Goal: Contribute content: Contribute content

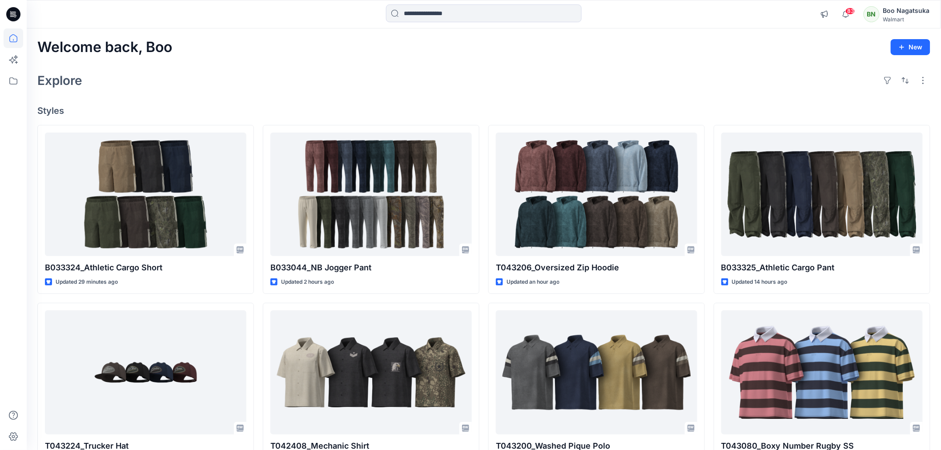
click at [298, 72] on div "Explore" at bounding box center [483, 80] width 893 height 21
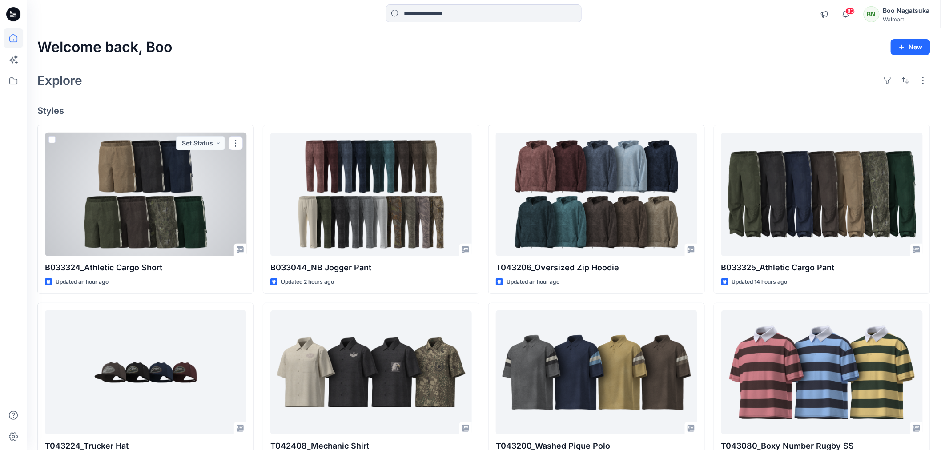
click at [182, 210] on div at bounding box center [145, 194] width 201 height 124
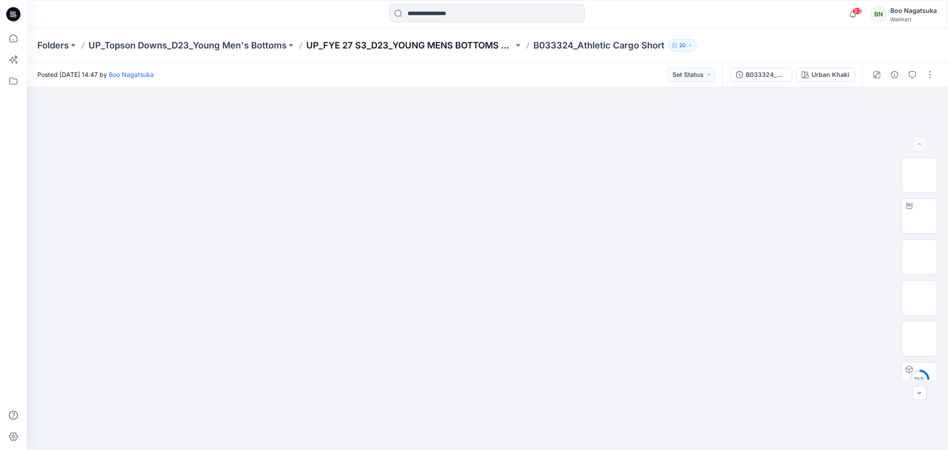
click at [443, 43] on p "UP_FYE 27 S3_D23_YOUNG MENS BOTTOMS TOPSON DOWNS" at bounding box center [410, 45] width 208 height 12
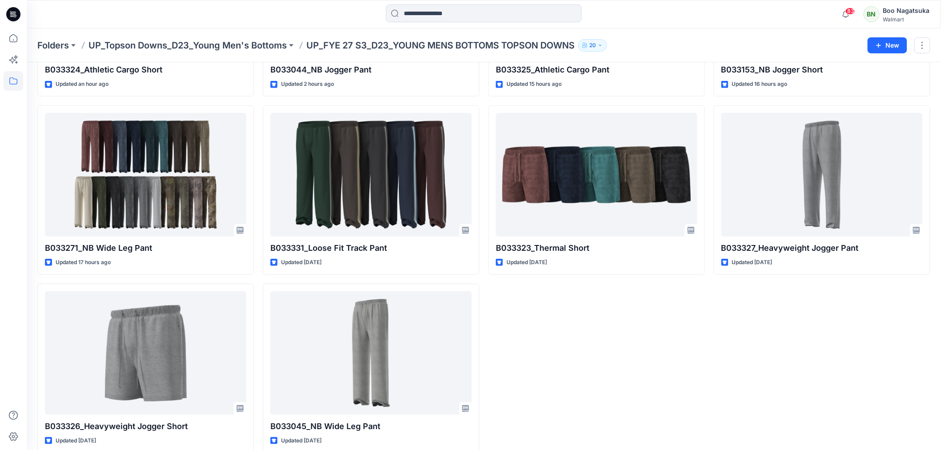
scroll to position [186, 0]
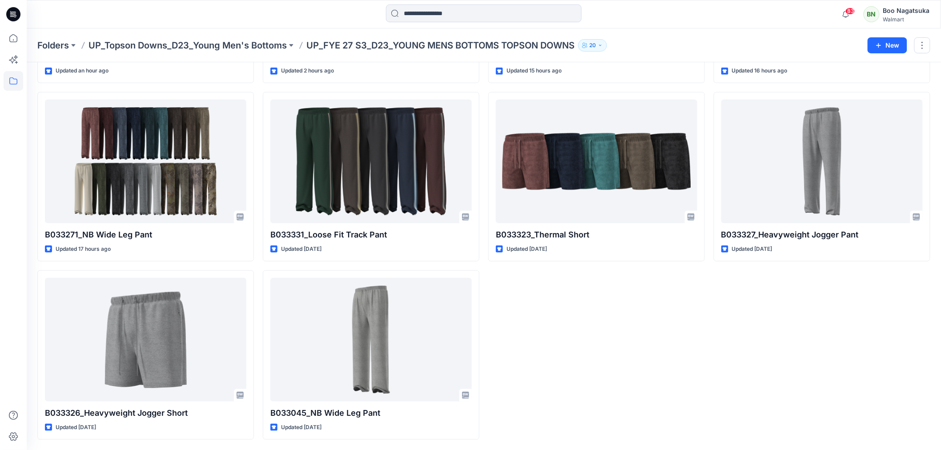
click at [616, 377] on div "B033325_Athletic Cargo Pant Updated 15 hours ago B033323_Thermal Short Updated …" at bounding box center [596, 177] width 216 height 526
click at [616, 378] on div "B033325_Athletic Cargo Pant Updated 15 hours ago B033323_Thermal Short Updated …" at bounding box center [596, 177] width 216 height 526
click at [615, 379] on div "B033325_Athletic Cargo Pant Updated 15 hours ago B033323_Thermal Short Updated …" at bounding box center [596, 177] width 216 height 526
click at [616, 379] on div "B033325_Athletic Cargo Pant Updated 15 hours ago B033323_Thermal Short Updated …" at bounding box center [596, 177] width 216 height 526
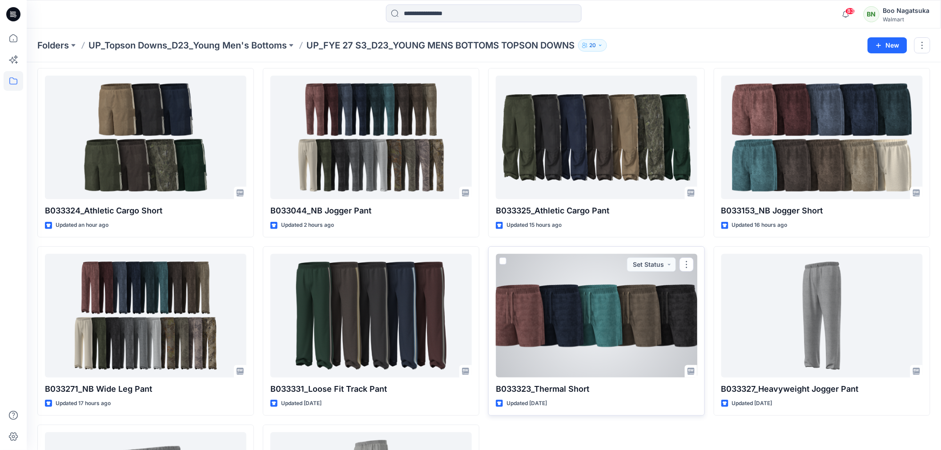
scroll to position [49, 0]
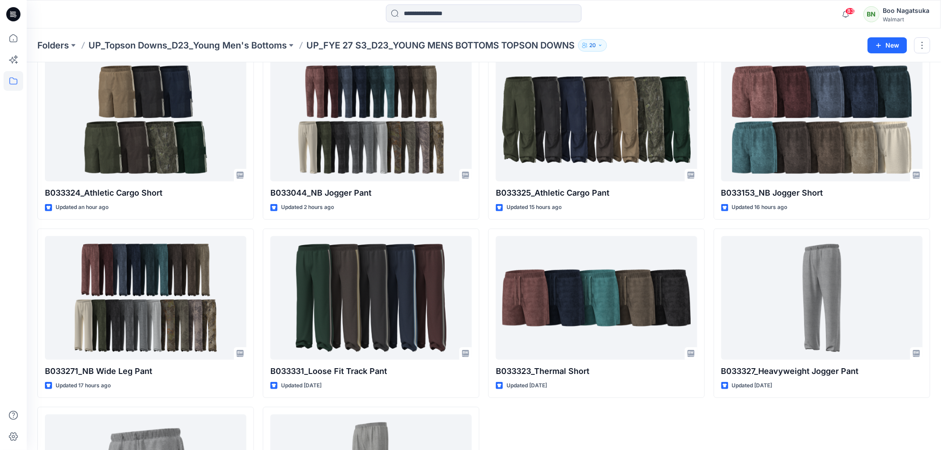
drag, startPoint x: 626, startPoint y: 427, endPoint x: 630, endPoint y: 422, distance: 6.6
click at [628, 425] on div "B033325_Athletic Cargo Pant Updated 15 hours ago B033323_Thermal Short Updated …" at bounding box center [596, 313] width 216 height 526
click at [15, 37] on icon at bounding box center [14, 38] width 20 height 20
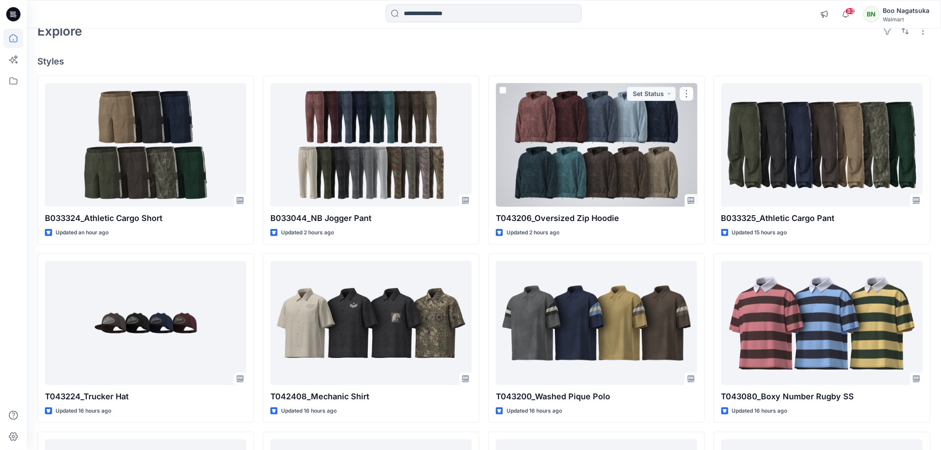
click at [649, 178] on div at bounding box center [596, 145] width 201 height 124
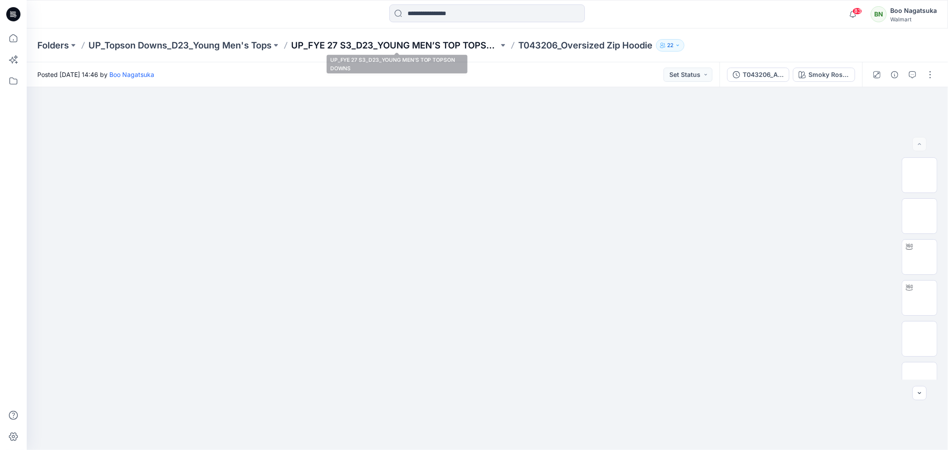
click at [365, 45] on p "UP_FYE 27 S3_D23_YOUNG MEN’S TOP TOPSON DOWNS" at bounding box center [395, 45] width 208 height 12
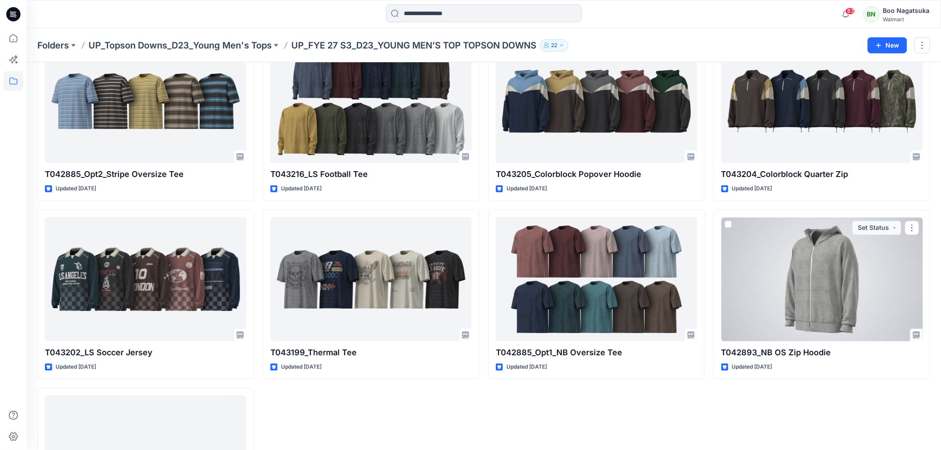
scroll to position [663, 0]
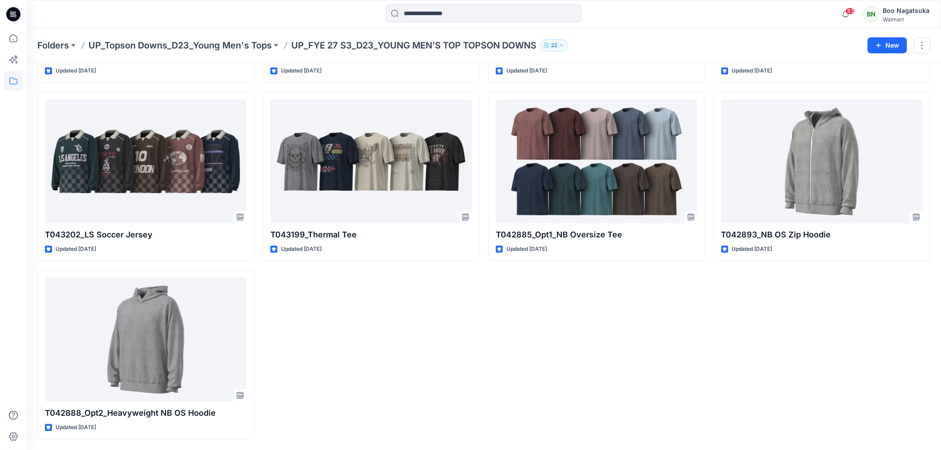
scroll to position [721, 0]
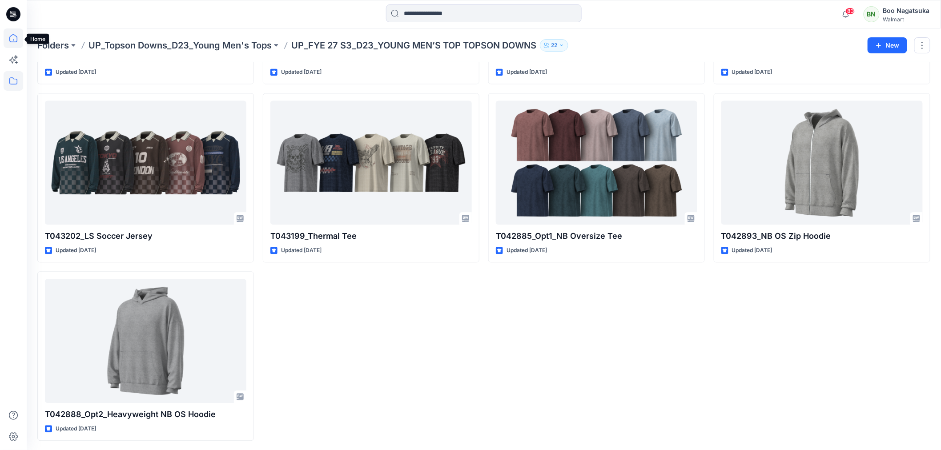
click at [12, 36] on icon at bounding box center [14, 38] width 20 height 20
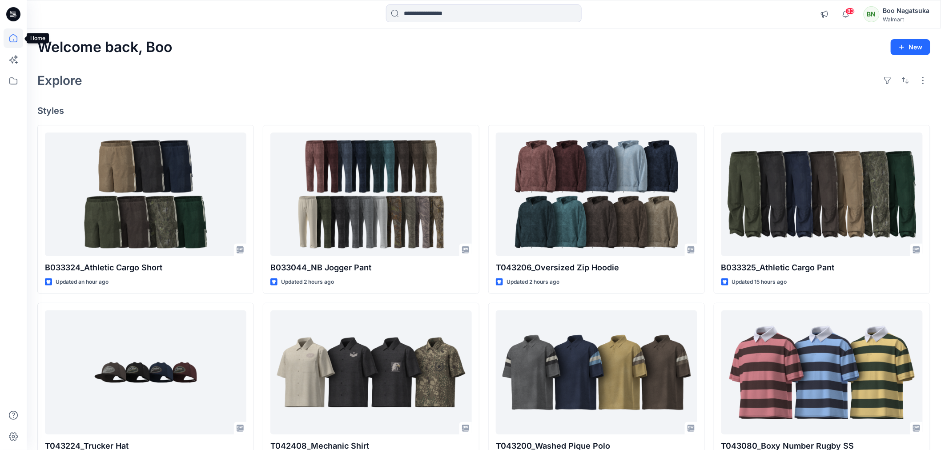
drag, startPoint x: 12, startPoint y: 38, endPoint x: 18, endPoint y: 43, distance: 7.6
click at [14, 39] on icon at bounding box center [14, 38] width 20 height 20
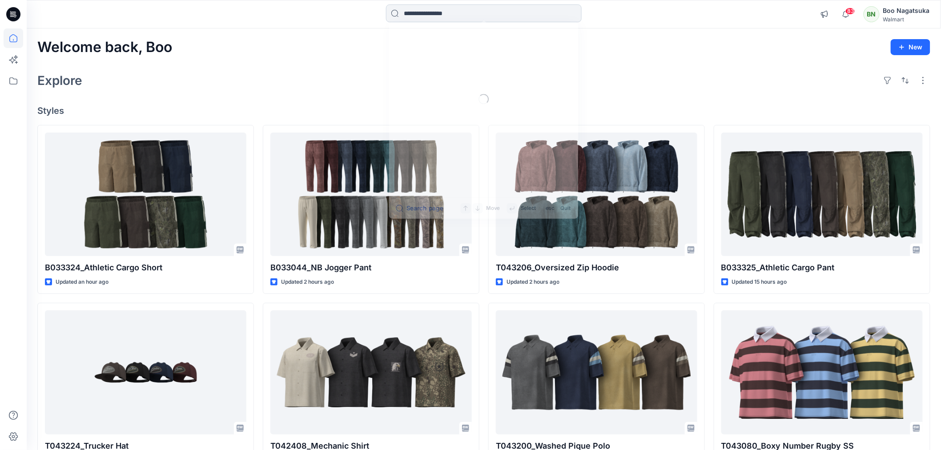
click at [427, 14] on input at bounding box center [484, 13] width 196 height 18
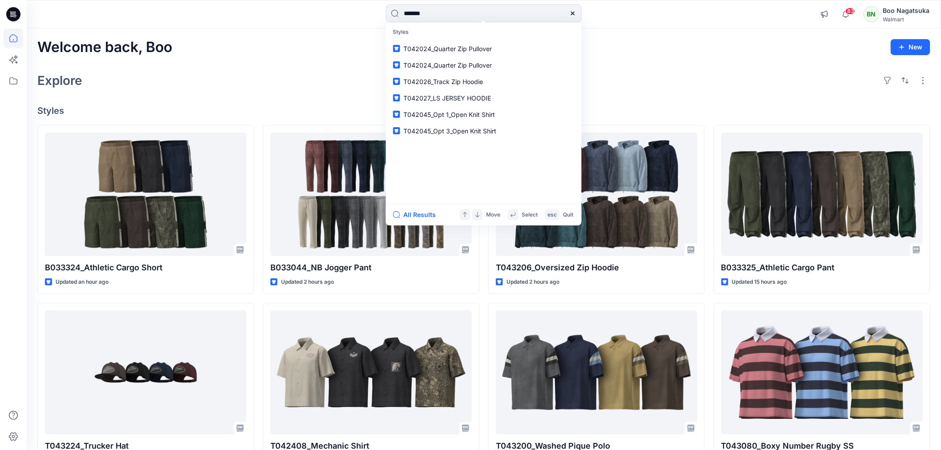
type input "*******"
click at [419, 215] on button "All Results" at bounding box center [417, 214] width 49 height 11
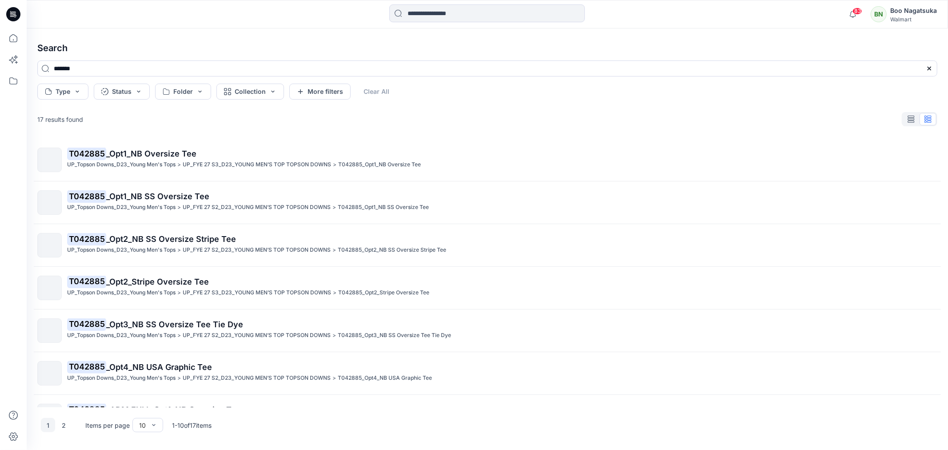
click at [175, 196] on span "_Opt1_NB SS Oversize Tee" at bounding box center [157, 196] width 103 height 9
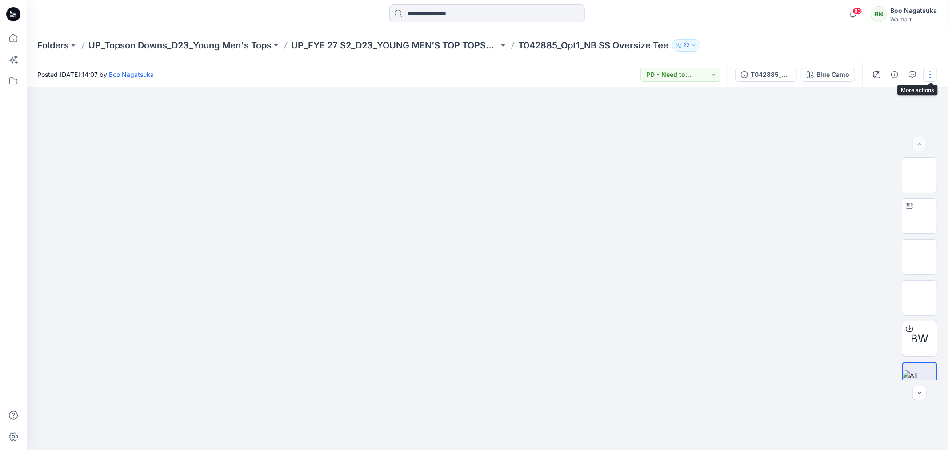
click at [930, 74] on button "button" at bounding box center [930, 75] width 14 height 14
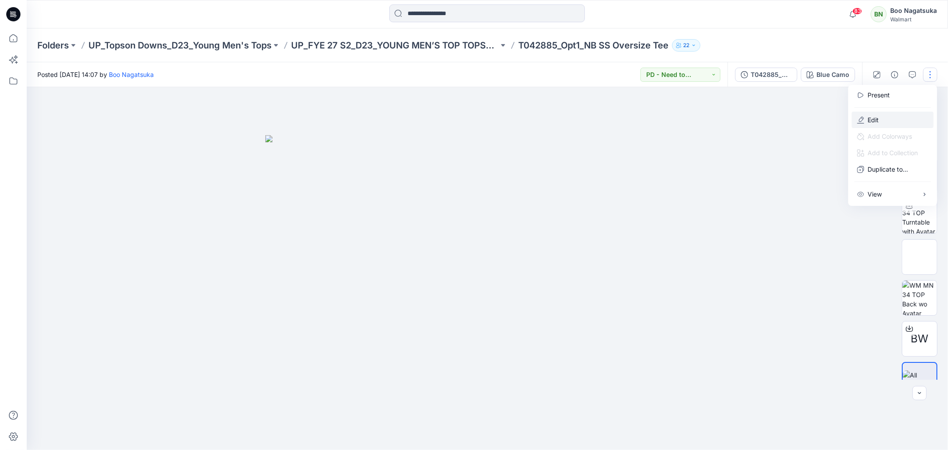
click at [873, 119] on p "Edit" at bounding box center [873, 119] width 11 height 9
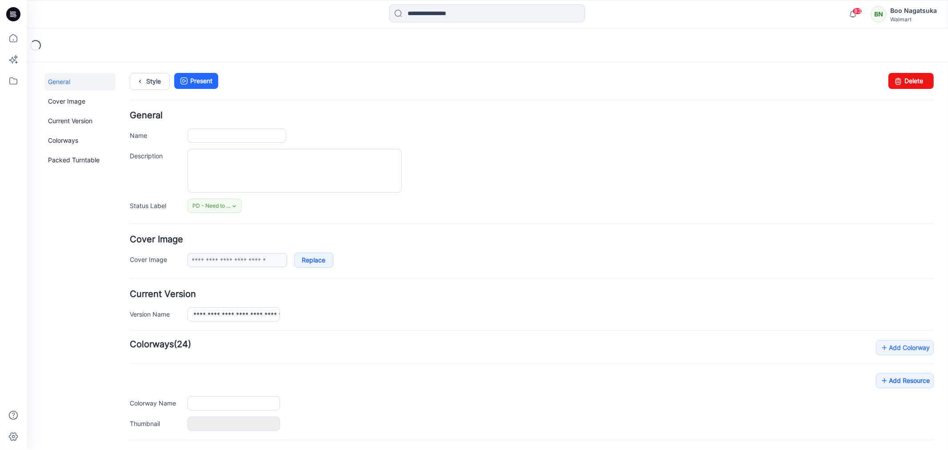
type input "**********"
type input "*********"
type input "**********"
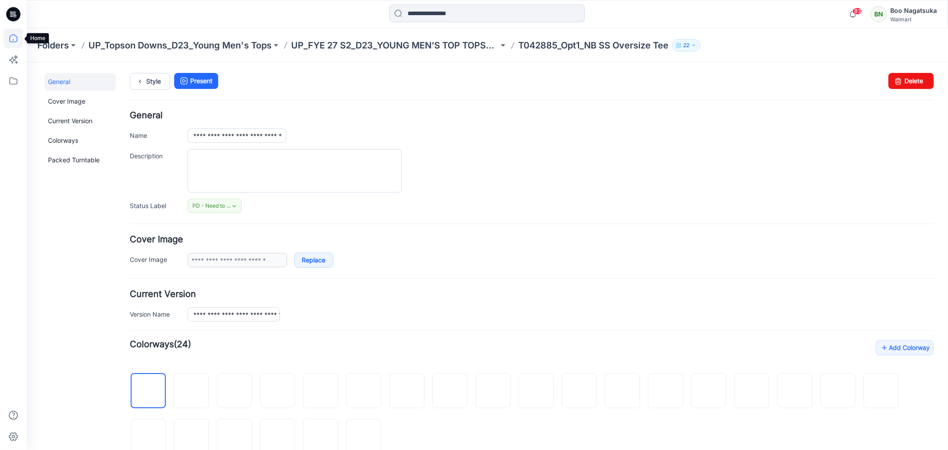
click at [14, 36] on icon at bounding box center [14, 38] width 20 height 20
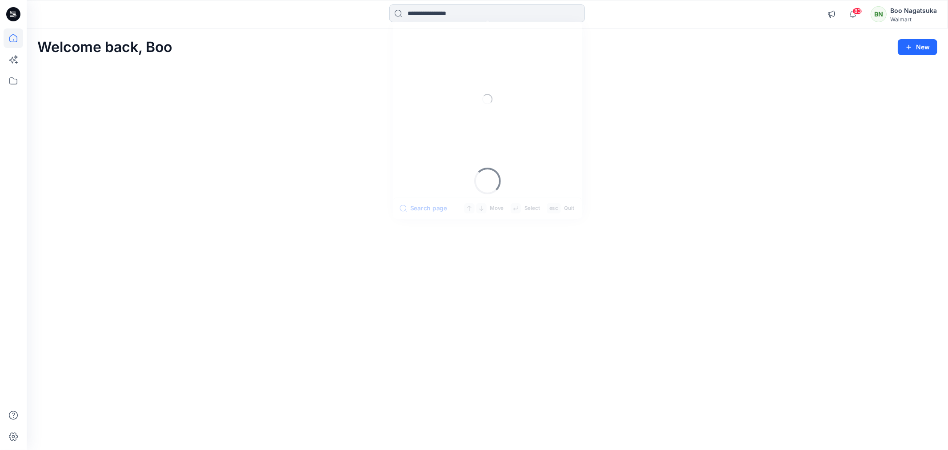
click at [413, 13] on input at bounding box center [487, 13] width 196 height 18
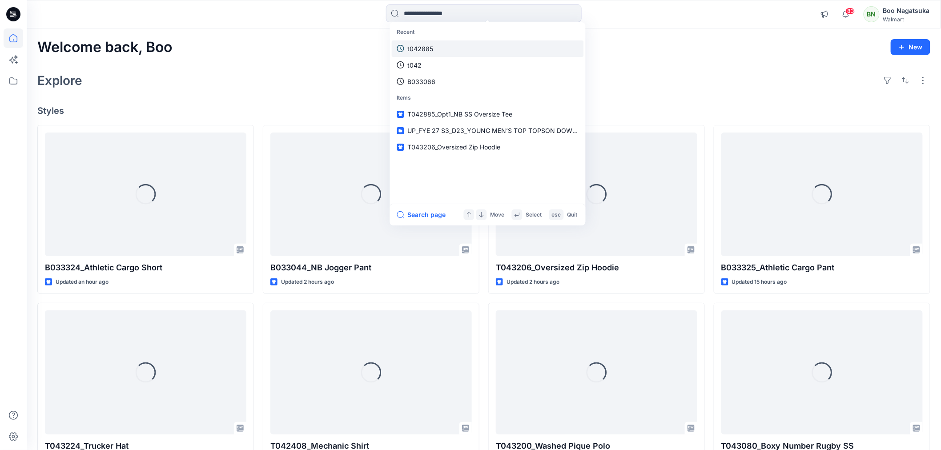
click at [424, 47] on p "t042885" at bounding box center [421, 48] width 26 height 9
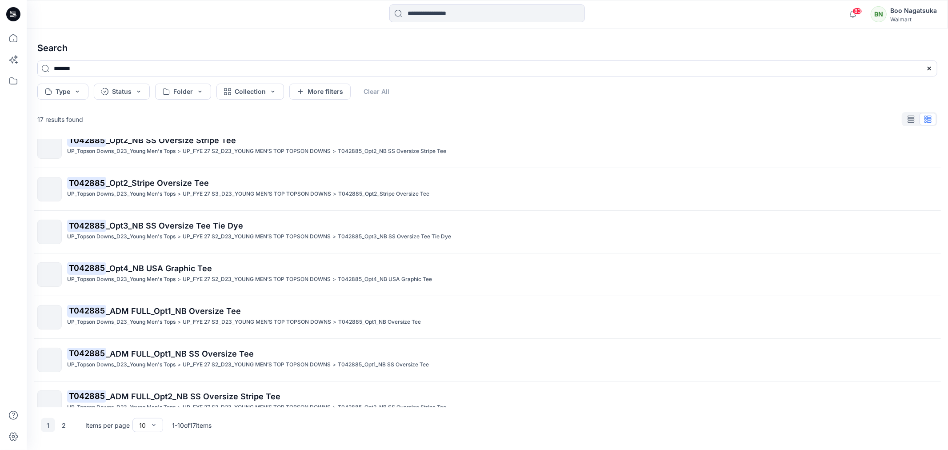
scroll to position [158, 0]
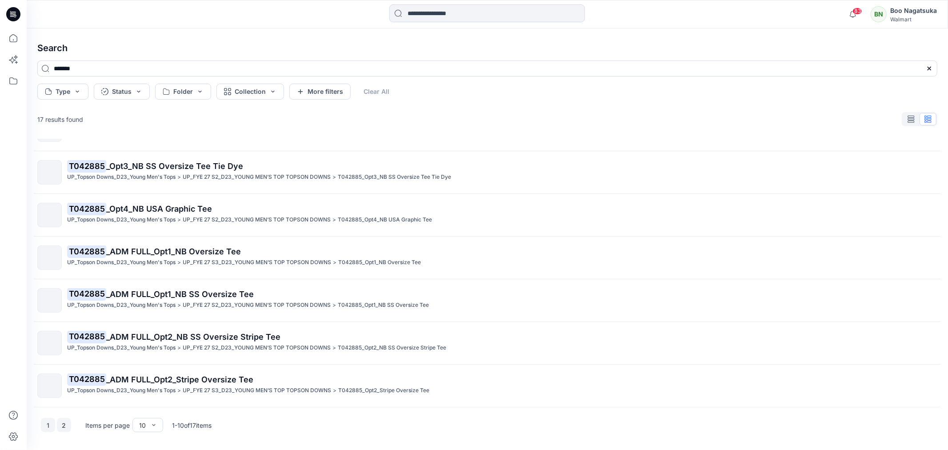
click at [63, 425] on button "2" at bounding box center [64, 425] width 14 height 14
click at [48, 426] on button "1" at bounding box center [48, 425] width 14 height 14
click at [188, 166] on span "_Opt1_NB SS Oversize Tee" at bounding box center [157, 166] width 103 height 9
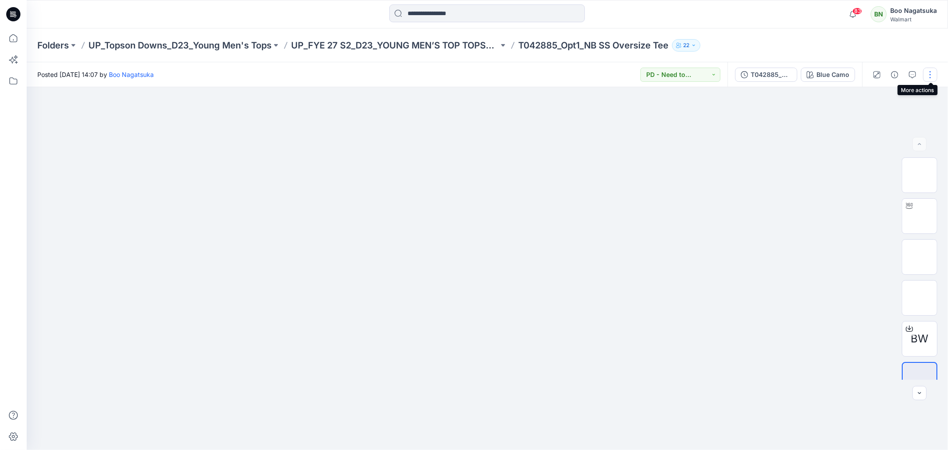
click at [931, 74] on button "button" at bounding box center [930, 75] width 14 height 14
click at [874, 119] on p "Edit" at bounding box center [873, 119] width 11 height 9
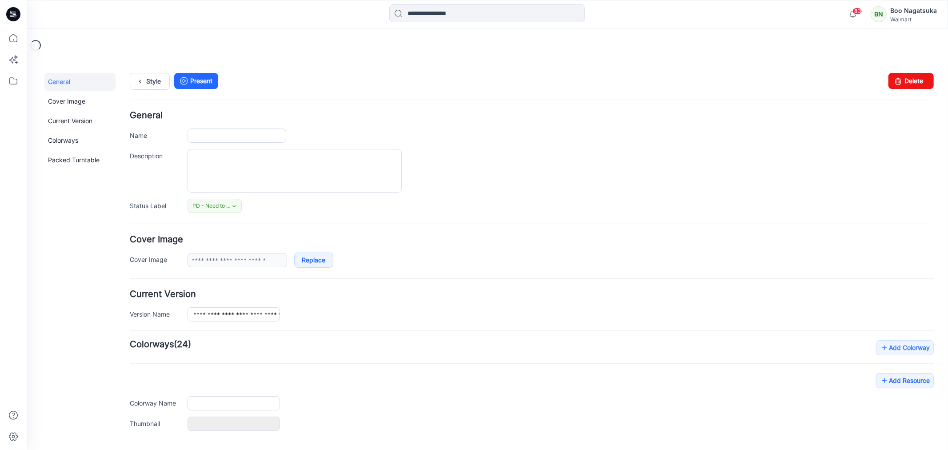
type input "**********"
type input "*********"
type input "**********"
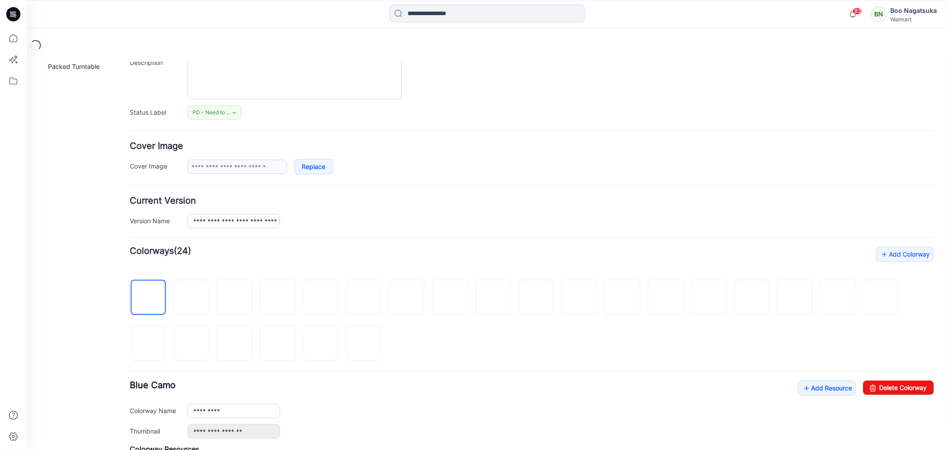
scroll to position [99, 0]
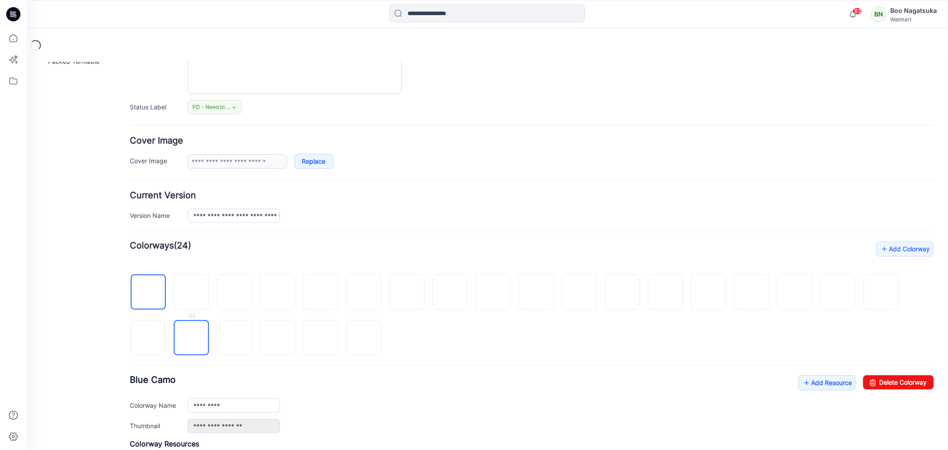
click at [191, 338] on img at bounding box center [191, 338] width 0 height 0
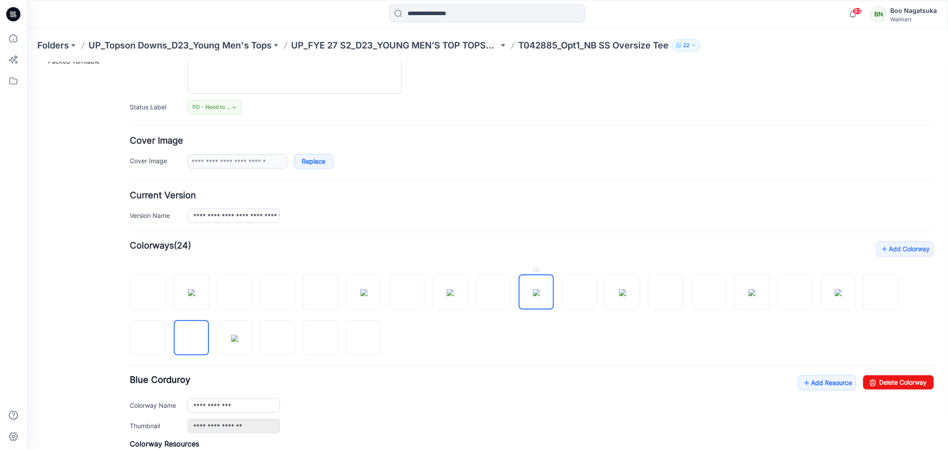
click at [539, 294] on img at bounding box center [536, 292] width 7 height 7
type input "**********"
click at [536, 296] on img at bounding box center [536, 292] width 7 height 7
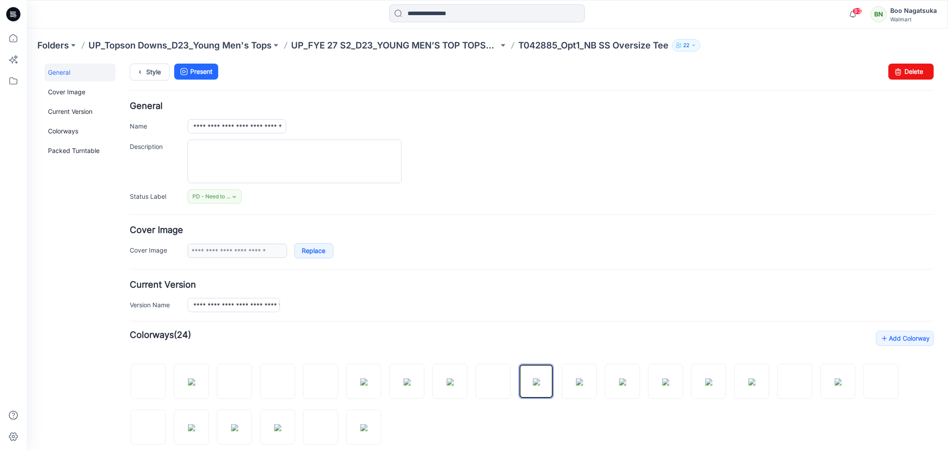
scroll to position [0, 0]
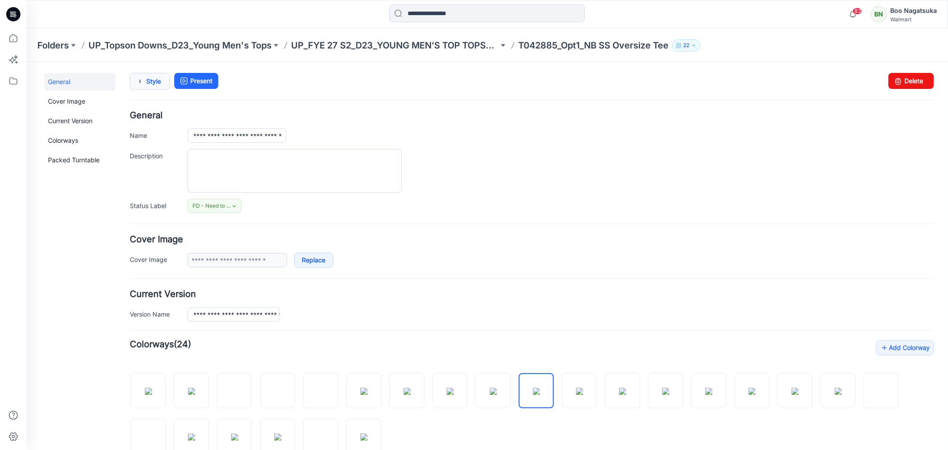
click at [144, 79] on icon at bounding box center [139, 81] width 12 height 16
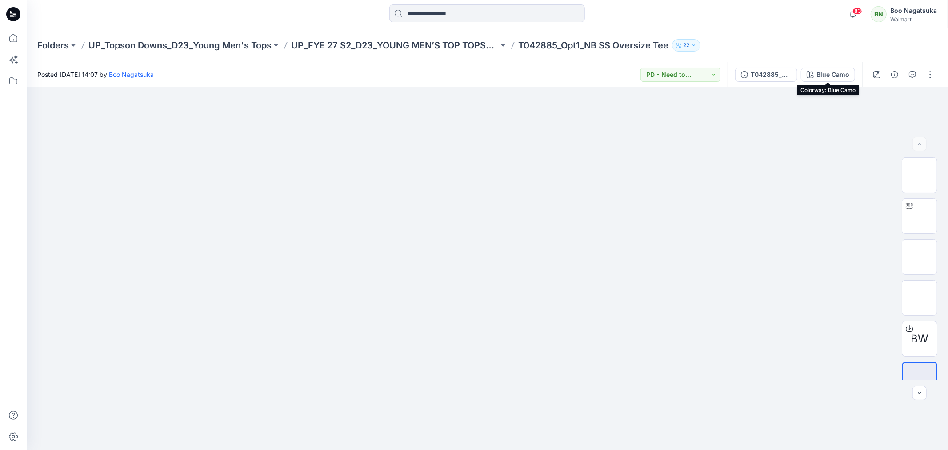
click at [823, 74] on div "Blue Camo" at bounding box center [833, 75] width 33 height 10
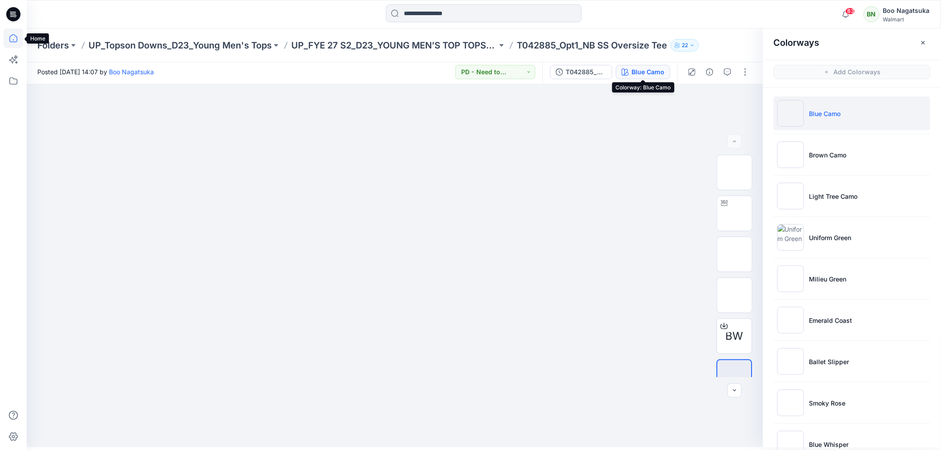
click at [11, 37] on icon at bounding box center [14, 38] width 20 height 20
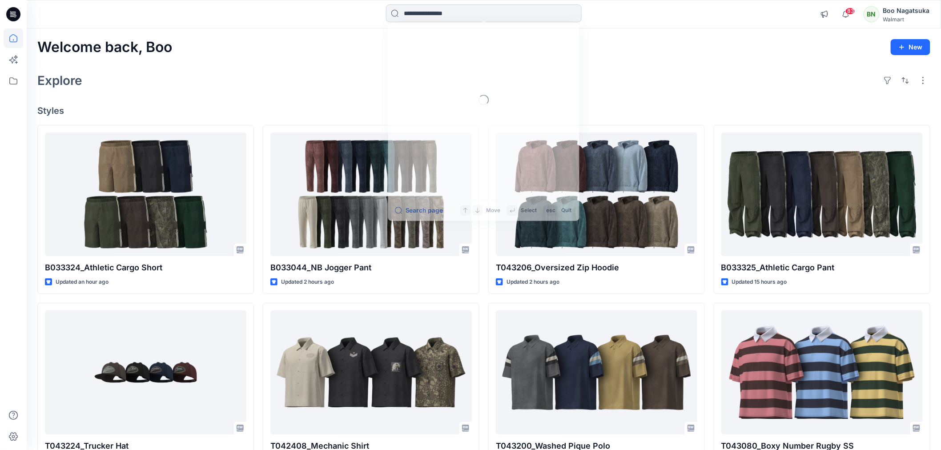
click at [433, 12] on input at bounding box center [484, 13] width 196 height 18
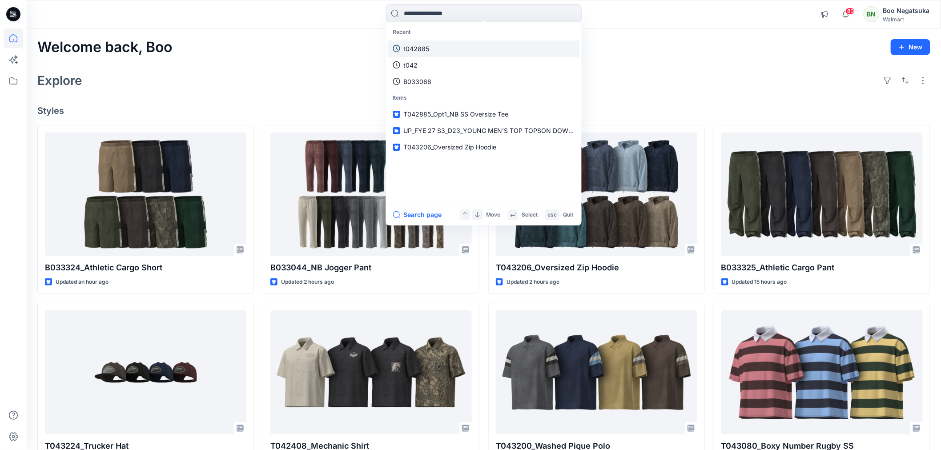
click at [425, 50] on p "t042885" at bounding box center [417, 48] width 26 height 9
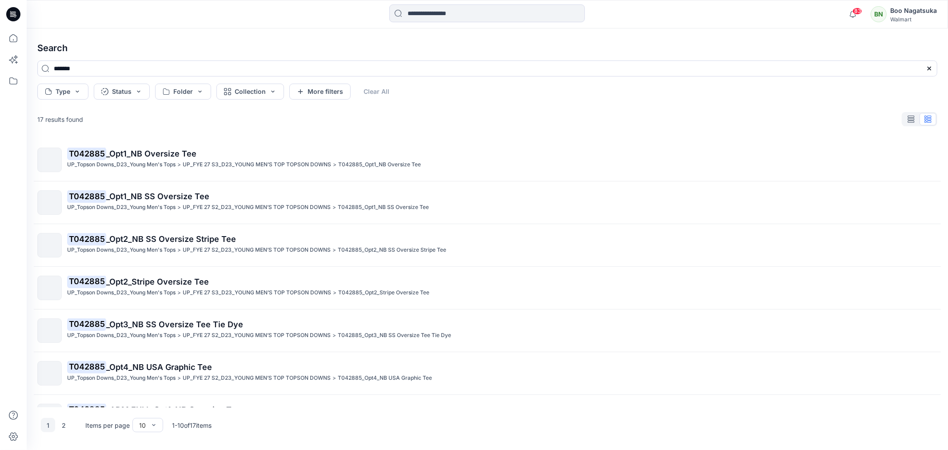
click at [167, 155] on span "_Opt1_NB Oversize Tee" at bounding box center [151, 153] width 90 height 9
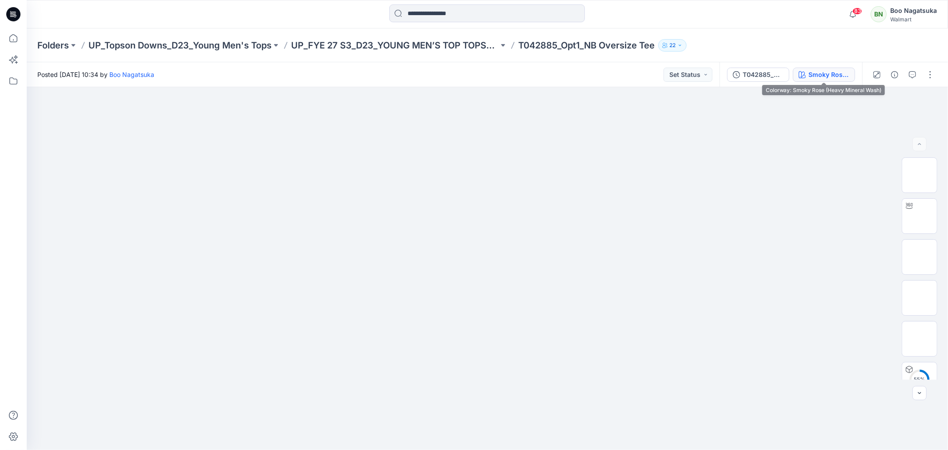
click at [822, 74] on div "Smoky Rose (Heavy Mineral Wash)" at bounding box center [829, 75] width 41 height 10
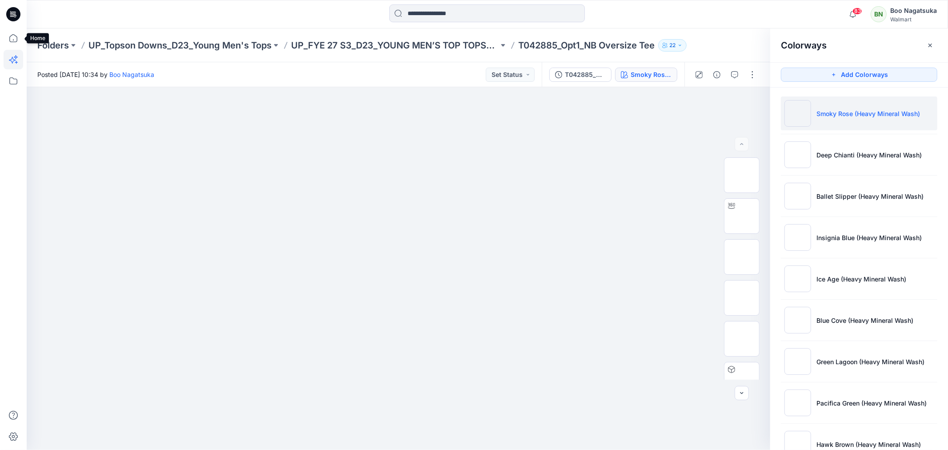
drag, startPoint x: 11, startPoint y: 39, endPoint x: 14, endPoint y: 50, distance: 11.5
click at [12, 39] on icon at bounding box center [14, 38] width 20 height 20
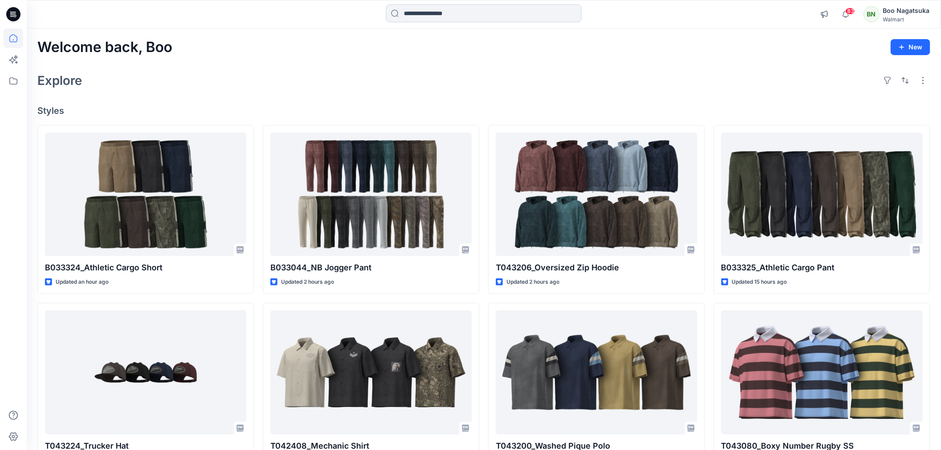
click at [443, 16] on input at bounding box center [484, 13] width 196 height 18
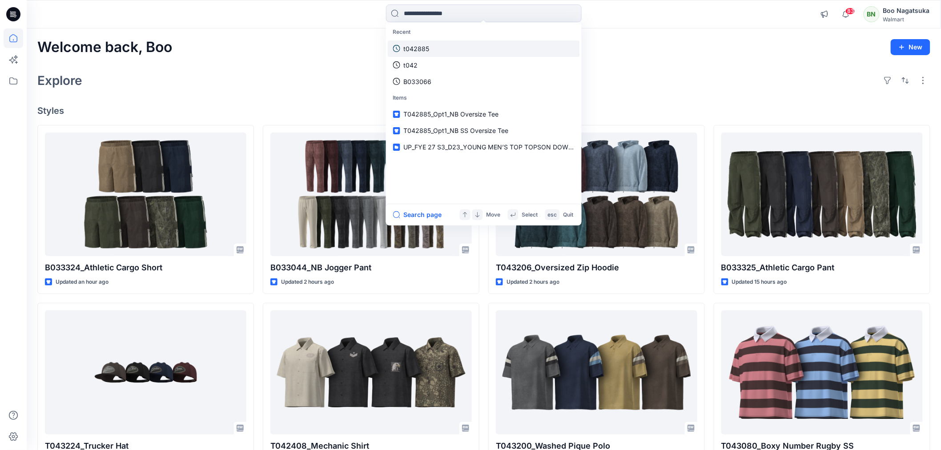
click at [440, 47] on link "t042885" at bounding box center [484, 48] width 192 height 16
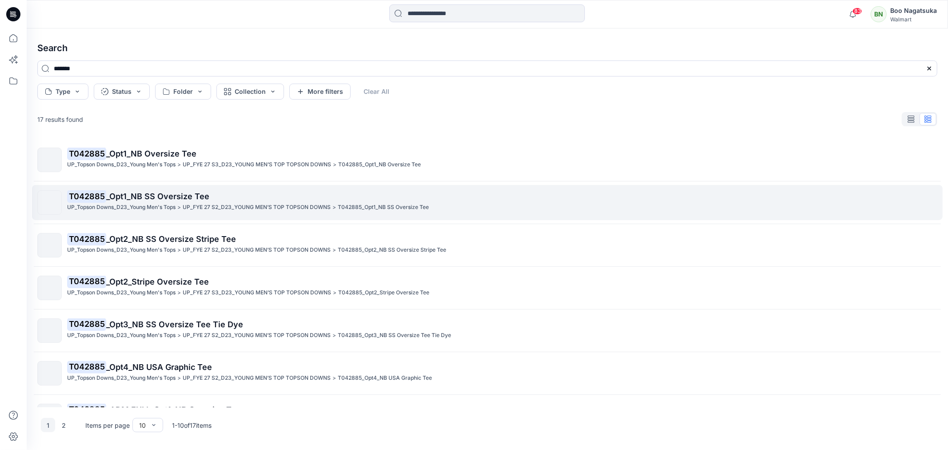
click at [190, 198] on span "_Opt1_NB SS Oversize Tee" at bounding box center [157, 196] width 103 height 9
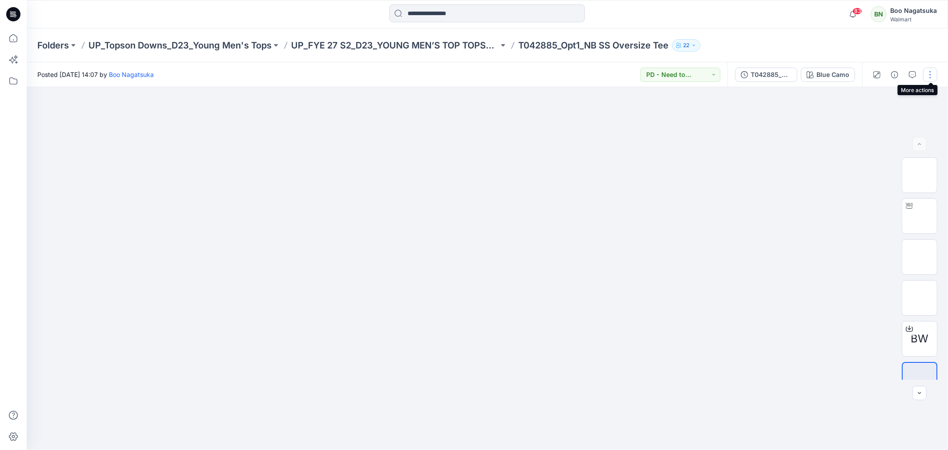
click at [928, 75] on button "button" at bounding box center [930, 75] width 14 height 14
click at [870, 118] on p "Edit" at bounding box center [873, 119] width 11 height 9
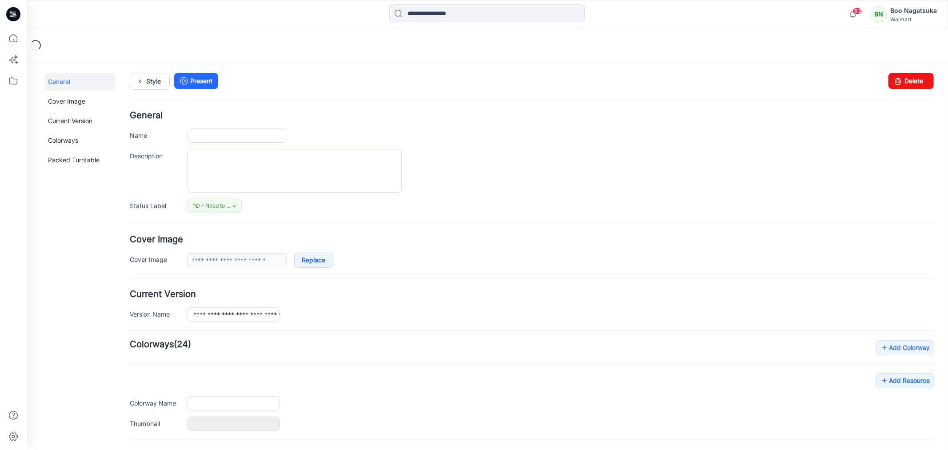
type input "**********"
type input "*********"
type input "**********"
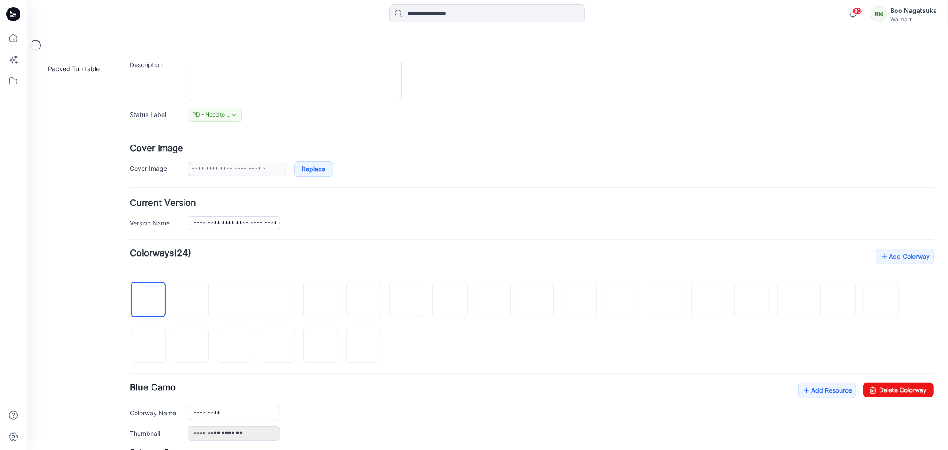
scroll to position [99, 0]
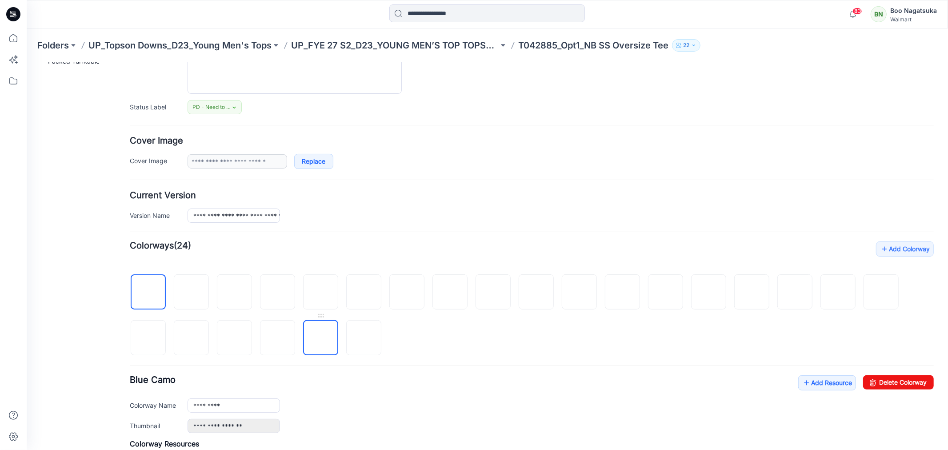
click at [321, 338] on img at bounding box center [321, 338] width 0 height 0
click at [795, 292] on img at bounding box center [795, 292] width 0 height 0
click at [752, 292] on img at bounding box center [752, 292] width 0 height 0
click at [234, 292] on img at bounding box center [234, 292] width 0 height 0
click at [752, 292] on img at bounding box center [752, 292] width 0 height 0
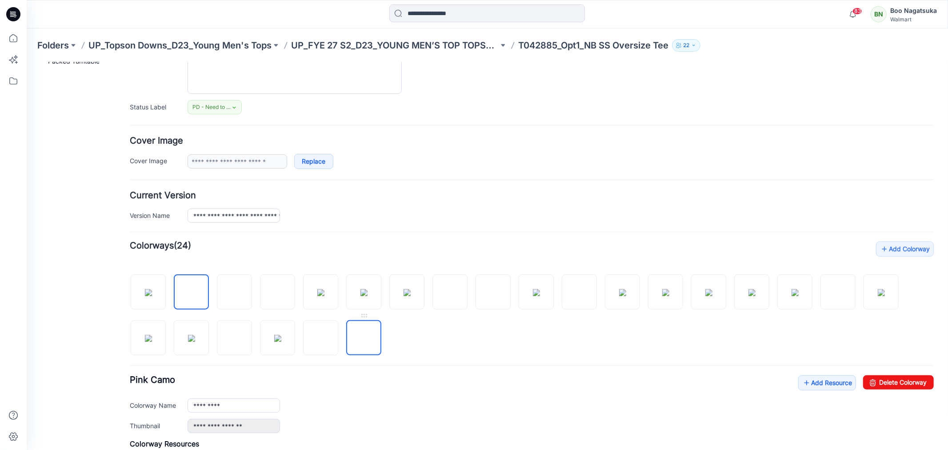
click at [364, 338] on img at bounding box center [364, 338] width 0 height 0
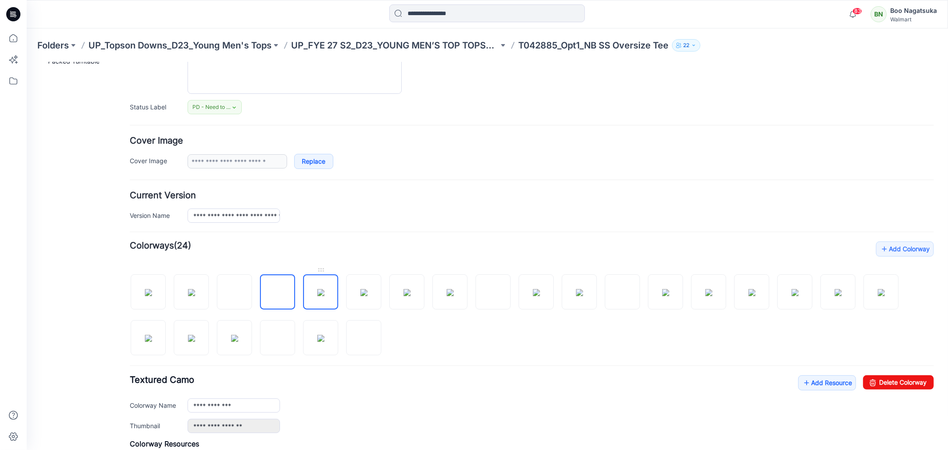
click at [324, 292] on img at bounding box center [320, 292] width 7 height 7
click at [366, 294] on img at bounding box center [363, 292] width 7 height 7
click at [403, 296] on img at bounding box center [406, 292] width 7 height 7
click at [878, 295] on img at bounding box center [881, 292] width 7 height 7
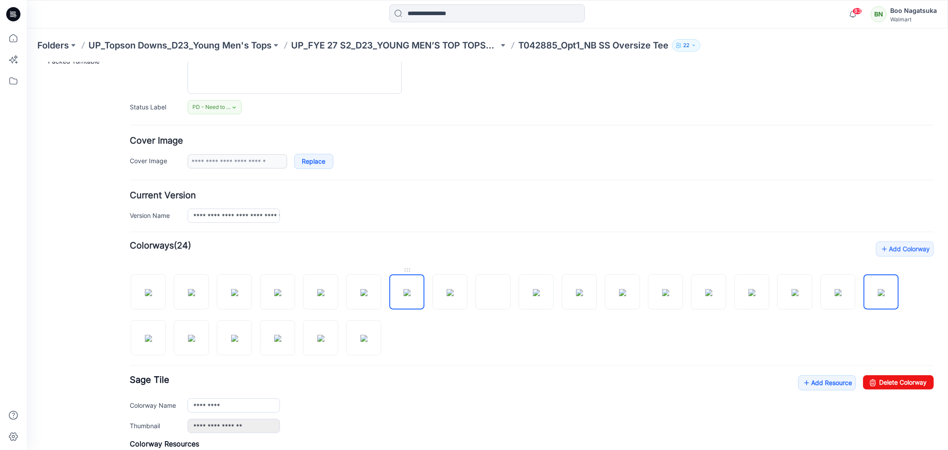
click at [409, 296] on img at bounding box center [406, 292] width 7 height 7
click at [449, 296] on img at bounding box center [449, 292] width 7 height 7
click at [360, 296] on img at bounding box center [363, 292] width 7 height 7
click at [277, 339] on img at bounding box center [277, 337] width 7 height 7
click at [194, 341] on img at bounding box center [191, 337] width 7 height 7
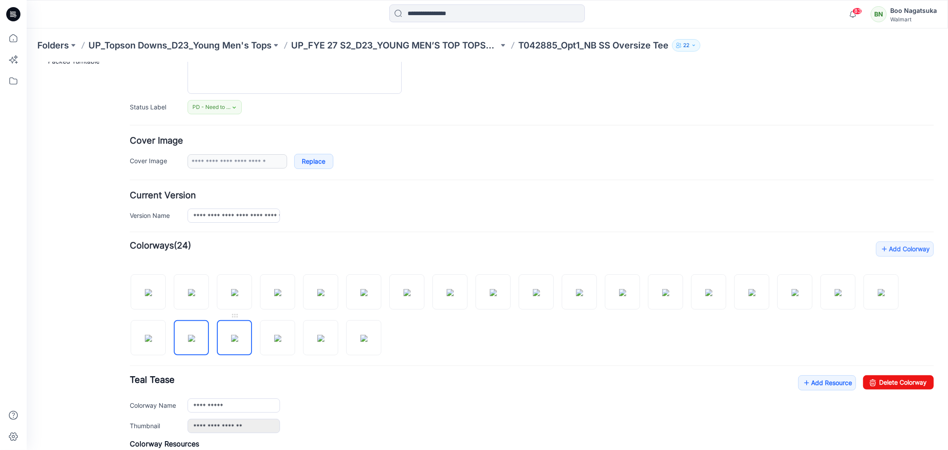
click at [233, 341] on img at bounding box center [234, 337] width 7 height 7
type input "**********"
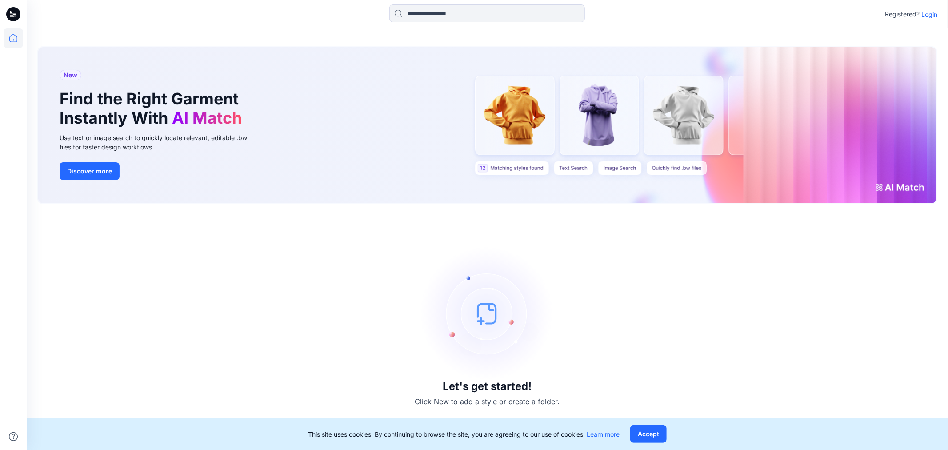
click at [932, 15] on p "Login" at bounding box center [930, 14] width 16 height 9
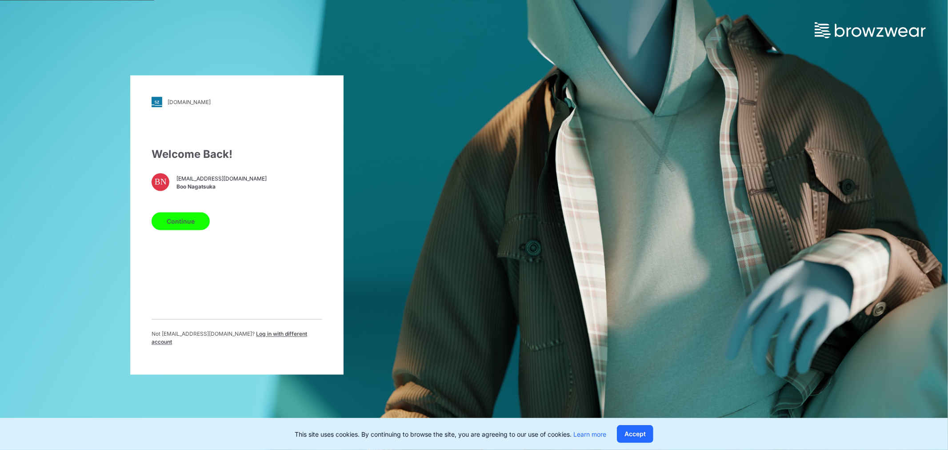
click at [194, 227] on button "Continue" at bounding box center [181, 221] width 58 height 18
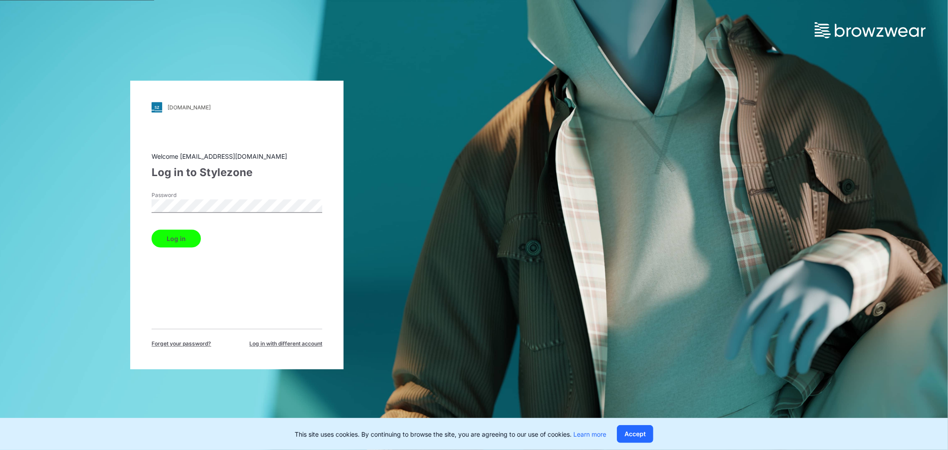
click at [181, 238] on button "Log in" at bounding box center [176, 239] width 49 height 18
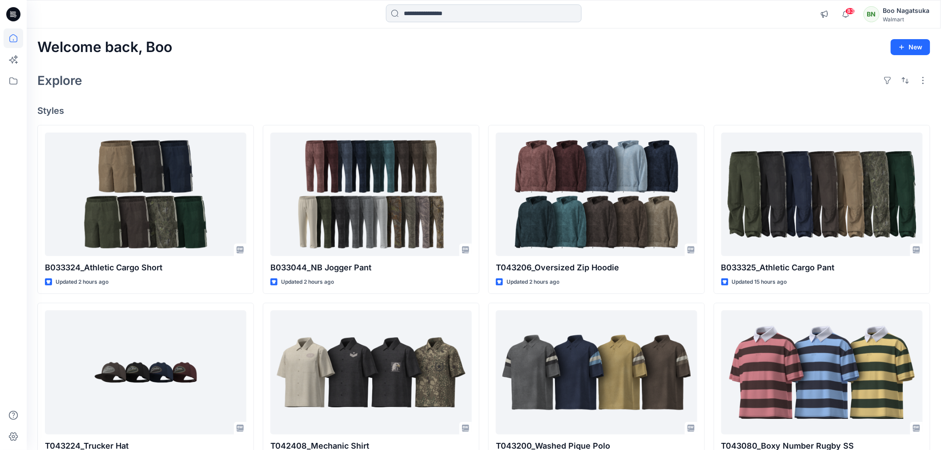
click at [420, 14] on input at bounding box center [484, 13] width 196 height 18
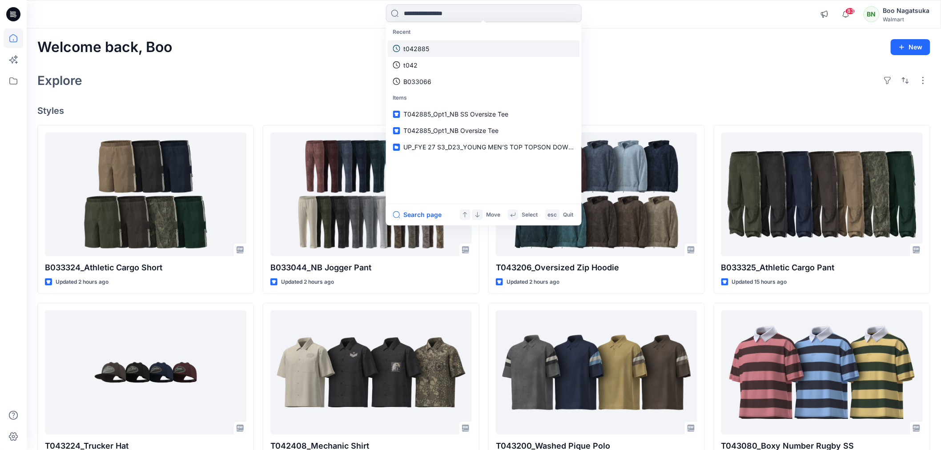
click at [423, 46] on p "t042885" at bounding box center [417, 48] width 26 height 9
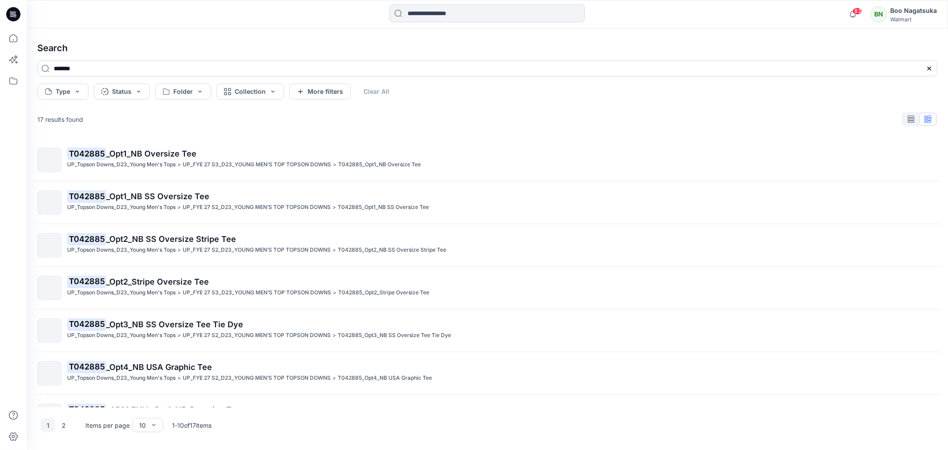
click at [198, 196] on span "_Opt1_NB SS Oversize Tee" at bounding box center [157, 196] width 103 height 9
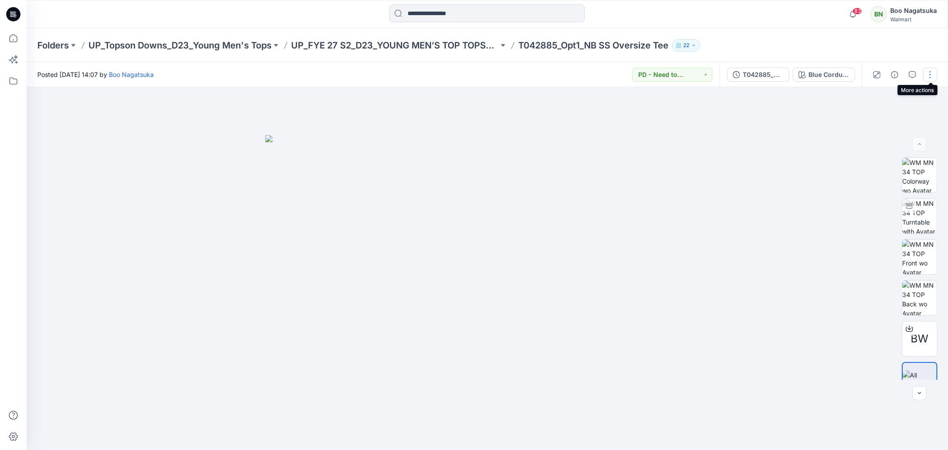
click at [930, 76] on button "button" at bounding box center [930, 75] width 14 height 14
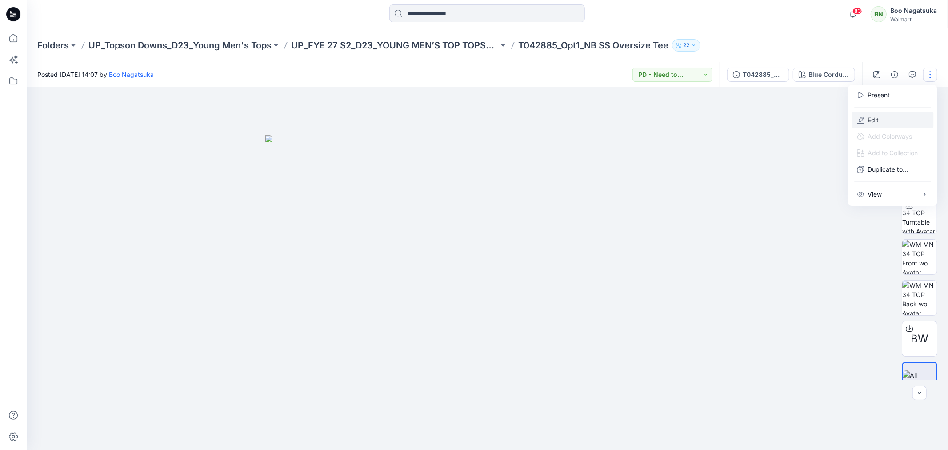
click at [875, 117] on p "Edit" at bounding box center [873, 119] width 11 height 9
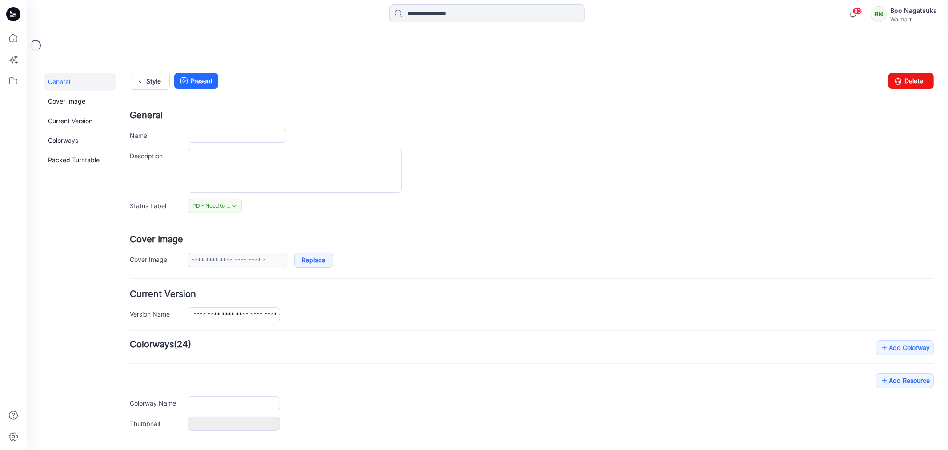
type input "**********"
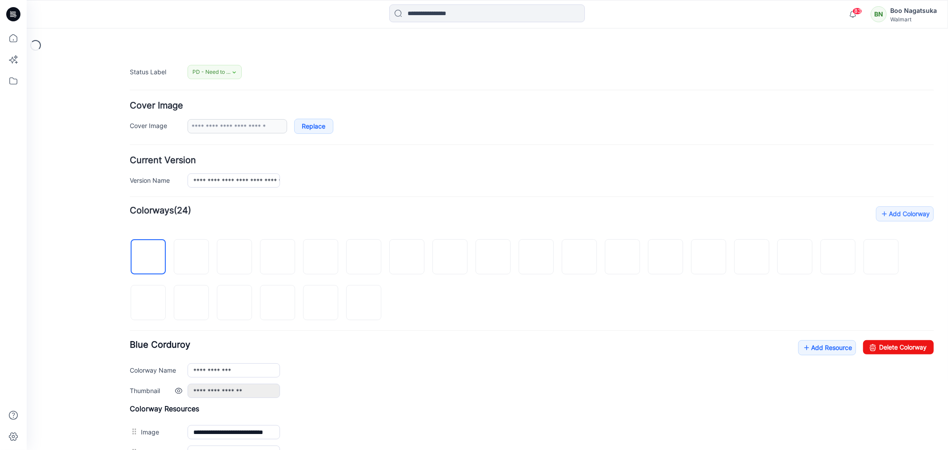
scroll to position [148, 0]
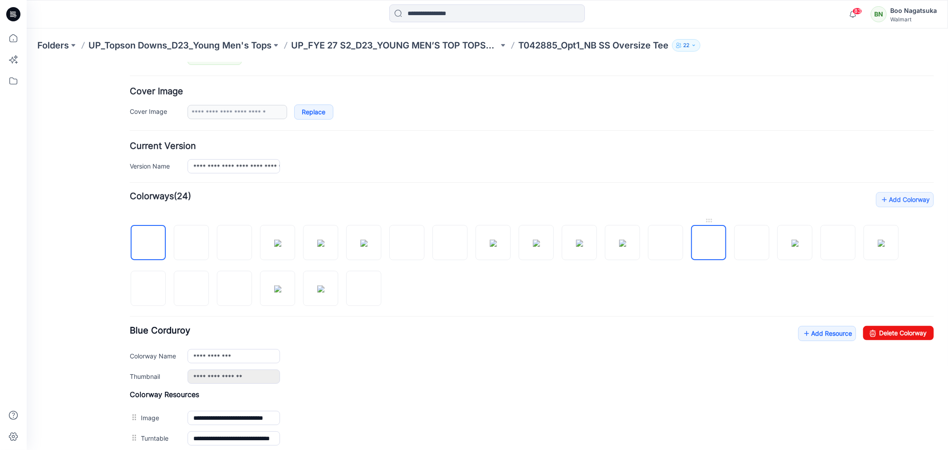
click at [709, 243] on img at bounding box center [709, 243] width 0 height 0
click at [148, 289] on img at bounding box center [148, 289] width 0 height 0
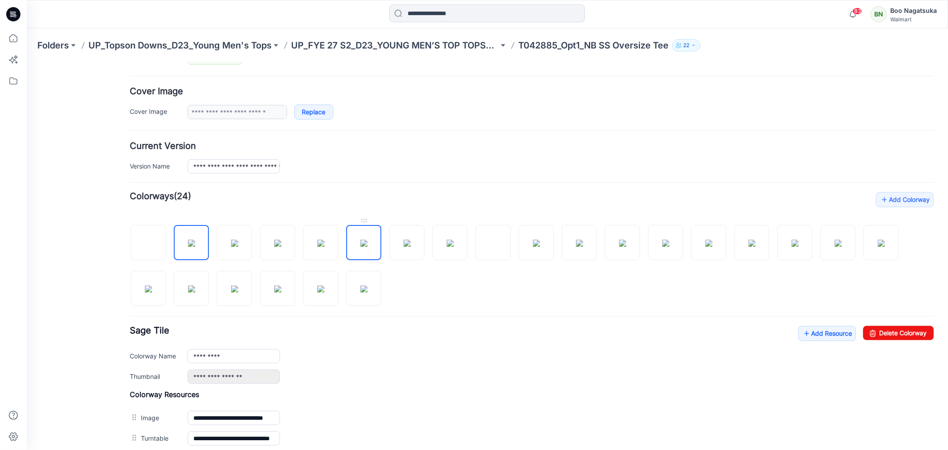
click at [367, 246] on img at bounding box center [363, 242] width 7 height 7
click at [579, 245] on img at bounding box center [579, 242] width 7 height 7
click at [533, 246] on img at bounding box center [536, 242] width 7 height 7
click at [662, 245] on img at bounding box center [665, 242] width 7 height 7
click at [665, 246] on img at bounding box center [665, 242] width 7 height 7
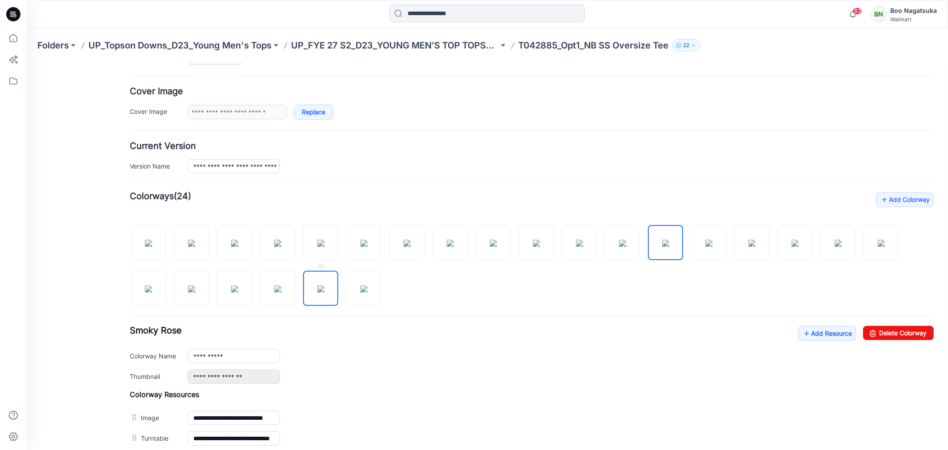
click at [321, 291] on img at bounding box center [320, 288] width 7 height 7
click at [281, 289] on img at bounding box center [277, 288] width 7 height 7
click at [748, 246] on img at bounding box center [751, 242] width 7 height 7
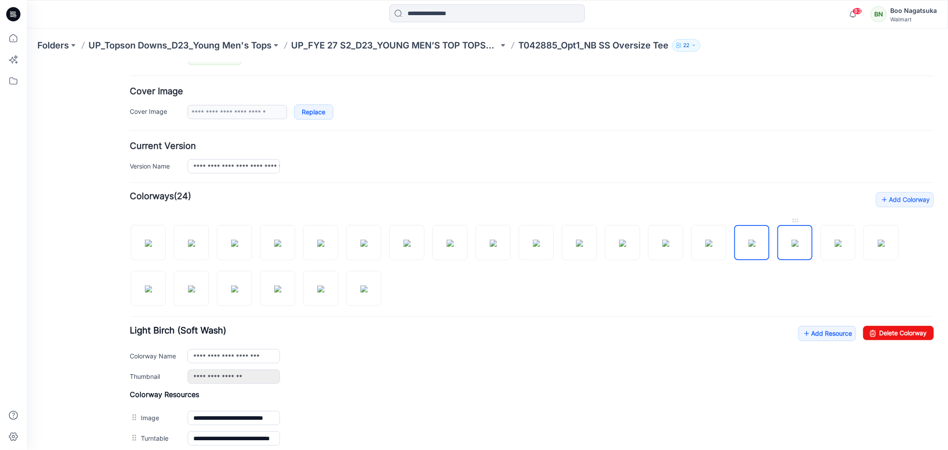
click at [793, 245] on img at bounding box center [794, 242] width 7 height 7
click at [662, 246] on img at bounding box center [665, 242] width 7 height 7
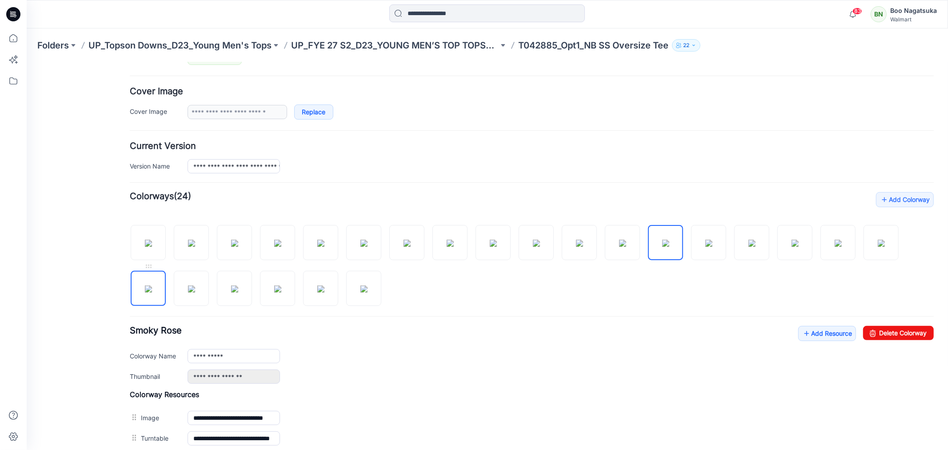
click at [152, 289] on img at bounding box center [147, 288] width 7 height 7
click at [662, 245] on img at bounding box center [665, 242] width 7 height 7
click at [749, 246] on img at bounding box center [751, 242] width 7 height 7
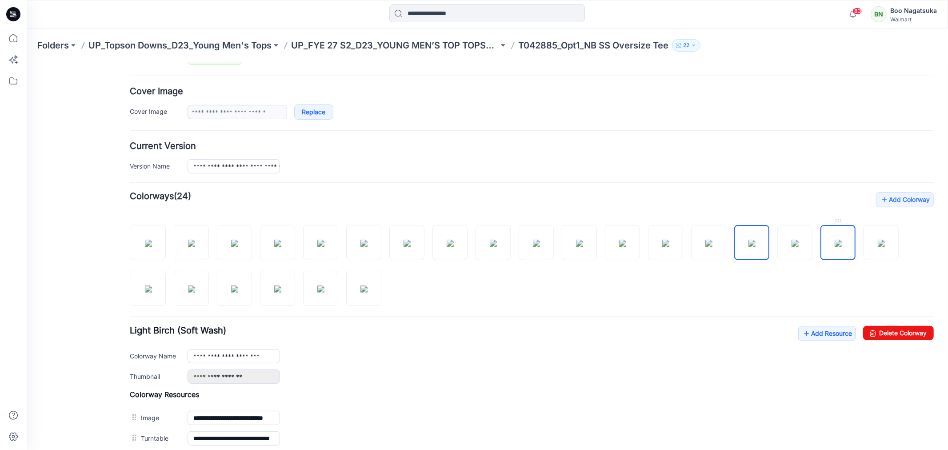
click at [834, 246] on img at bounding box center [837, 242] width 7 height 7
click at [881, 246] on img at bounding box center [881, 242] width 7 height 7
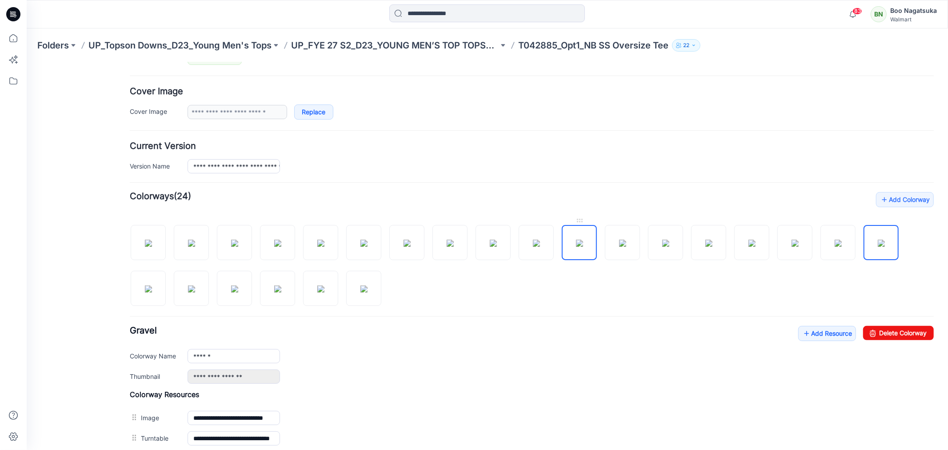
click at [582, 245] on img at bounding box center [579, 242] width 7 height 7
click at [321, 292] on img at bounding box center [320, 288] width 7 height 7
click at [363, 246] on img at bounding box center [363, 242] width 7 height 7
click at [403, 246] on img at bounding box center [406, 242] width 7 height 7
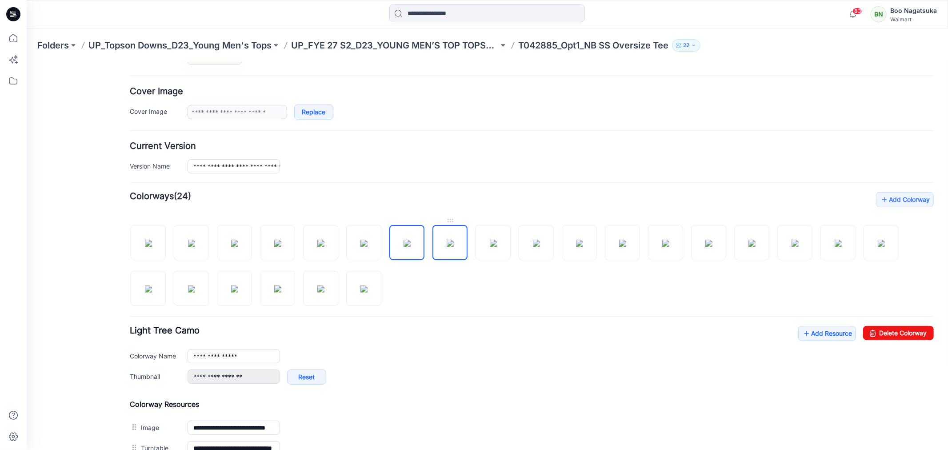
click at [451, 246] on img at bounding box center [449, 242] width 7 height 7
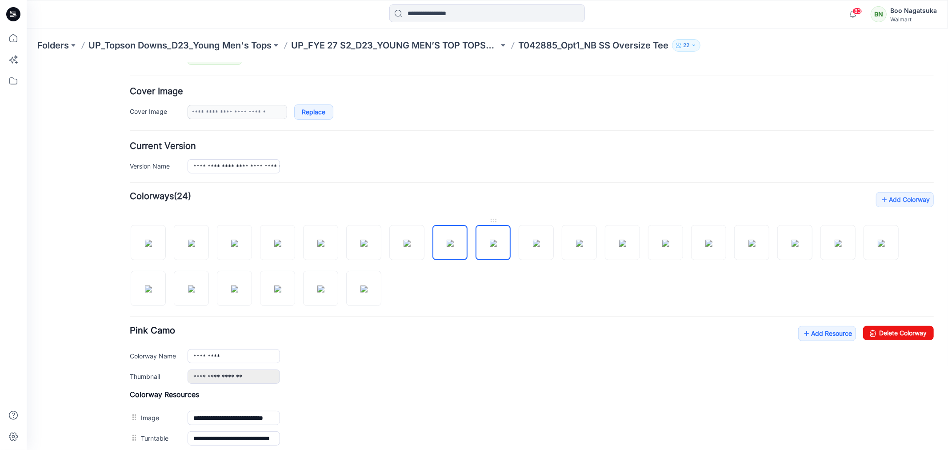
click at [493, 246] on img at bounding box center [492, 242] width 7 height 7
click at [540, 246] on img at bounding box center [536, 242] width 7 height 7
click at [534, 246] on img at bounding box center [536, 242] width 7 height 7
click at [576, 246] on img at bounding box center [579, 242] width 7 height 7
click at [619, 246] on img at bounding box center [622, 242] width 7 height 7
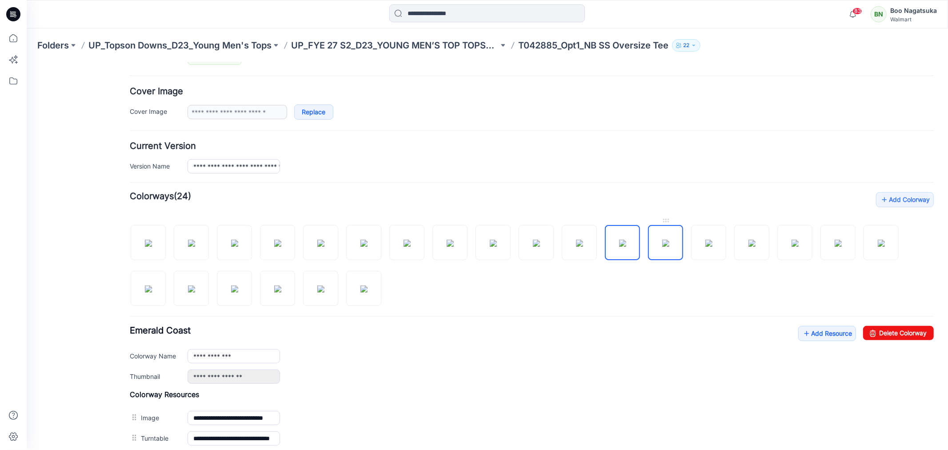
click at [662, 246] on img at bounding box center [665, 242] width 7 height 7
click at [705, 246] on img at bounding box center [708, 242] width 7 height 7
click at [748, 246] on img at bounding box center [751, 242] width 7 height 7
drag, startPoint x: 790, startPoint y: 249, endPoint x: 801, endPoint y: 248, distance: 11.6
click at [791, 246] on img at bounding box center [794, 242] width 7 height 7
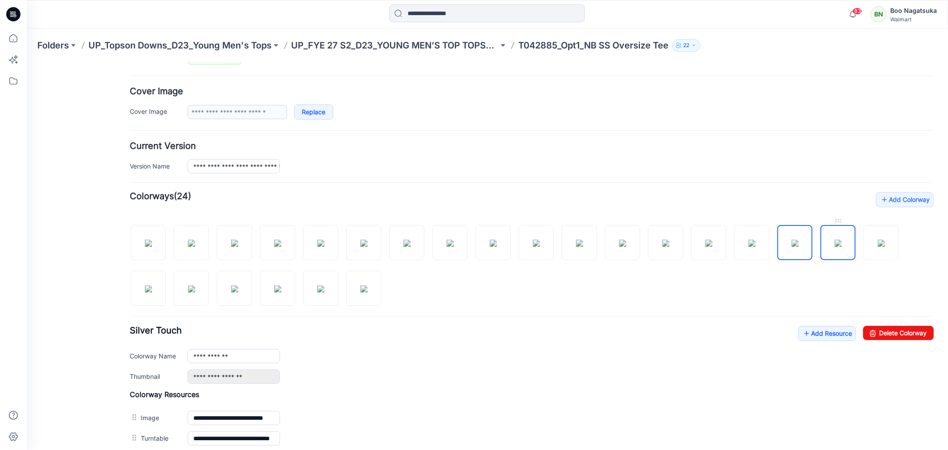
click at [834, 246] on img at bounding box center [837, 242] width 7 height 7
click at [881, 246] on img at bounding box center [881, 242] width 7 height 7
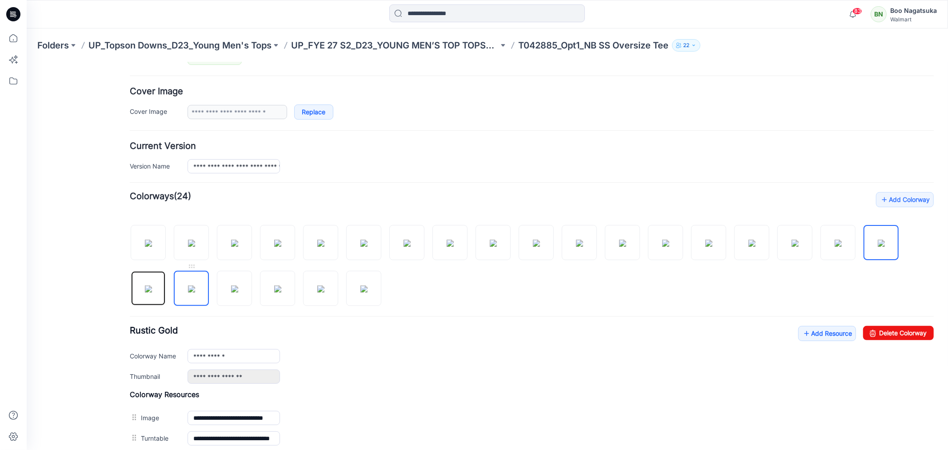
drag, startPoint x: 155, startPoint y: 291, endPoint x: 179, endPoint y: 293, distance: 24.1
click at [152, 291] on img at bounding box center [147, 288] width 7 height 7
drag, startPoint x: 200, startPoint y: 292, endPoint x: 207, endPoint y: 290, distance: 7.3
click at [195, 292] on img at bounding box center [191, 288] width 7 height 7
drag, startPoint x: 232, startPoint y: 290, endPoint x: 246, endPoint y: 288, distance: 14.4
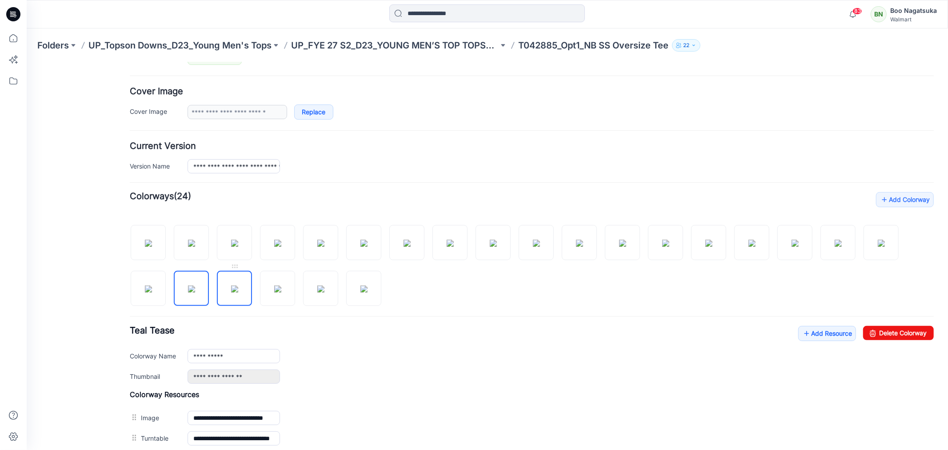
click at [232, 290] on img at bounding box center [234, 288] width 7 height 7
drag, startPoint x: 267, startPoint y: 288, endPoint x: 276, endPoint y: 285, distance: 9.7
click at [274, 288] on img at bounding box center [277, 288] width 7 height 7
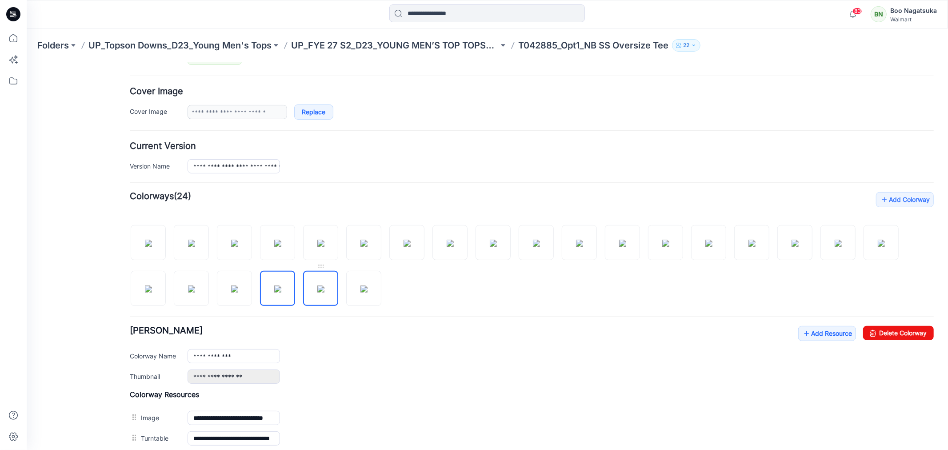
drag, startPoint x: 308, startPoint y: 293, endPoint x: 317, endPoint y: 291, distance: 9.6
click at [317, 292] on img at bounding box center [320, 288] width 7 height 7
click at [360, 292] on img at bounding box center [363, 288] width 7 height 7
type input "**********"
